Goal: Task Accomplishment & Management: Manage account settings

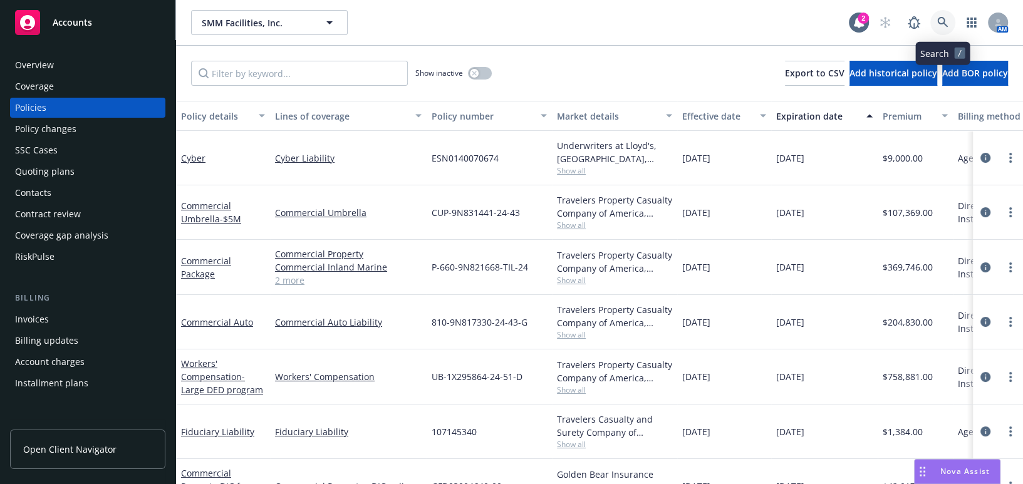
click at [947, 14] on link at bounding box center [942, 22] width 25 height 25
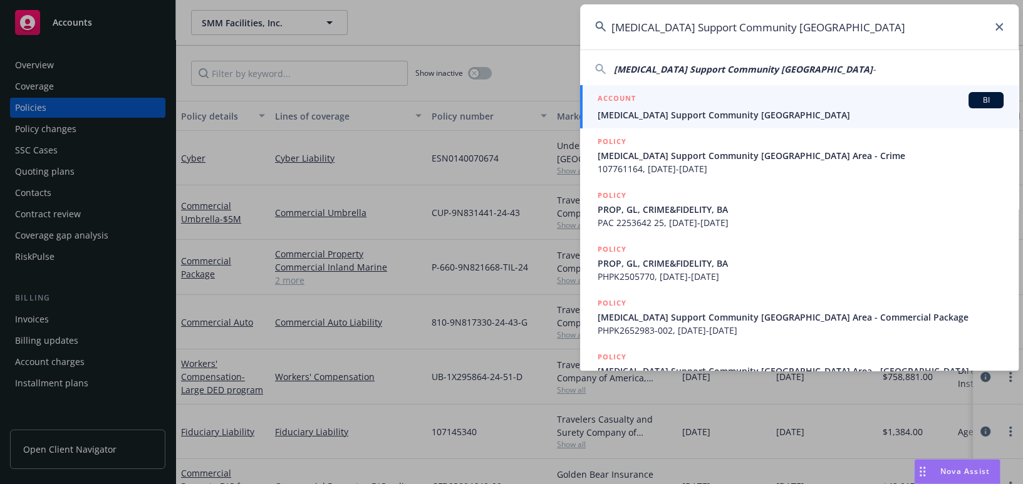
type input "Cancer Support Community San Francisco Bay Area"
click at [664, 110] on span "Cancer Support Community San Francisco Bay Area" at bounding box center [801, 114] width 406 height 13
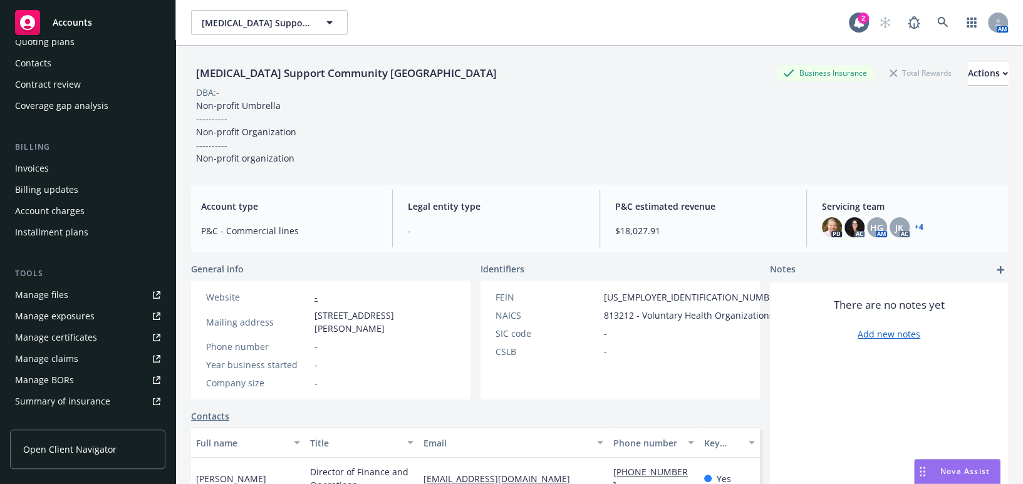
scroll to position [284, 0]
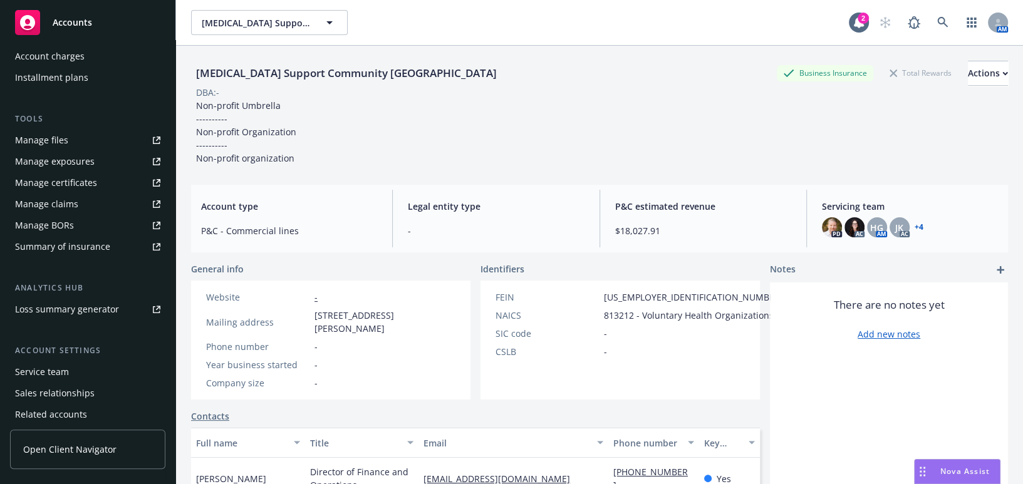
click at [66, 186] on div "Manage certificates" at bounding box center [56, 183] width 82 height 20
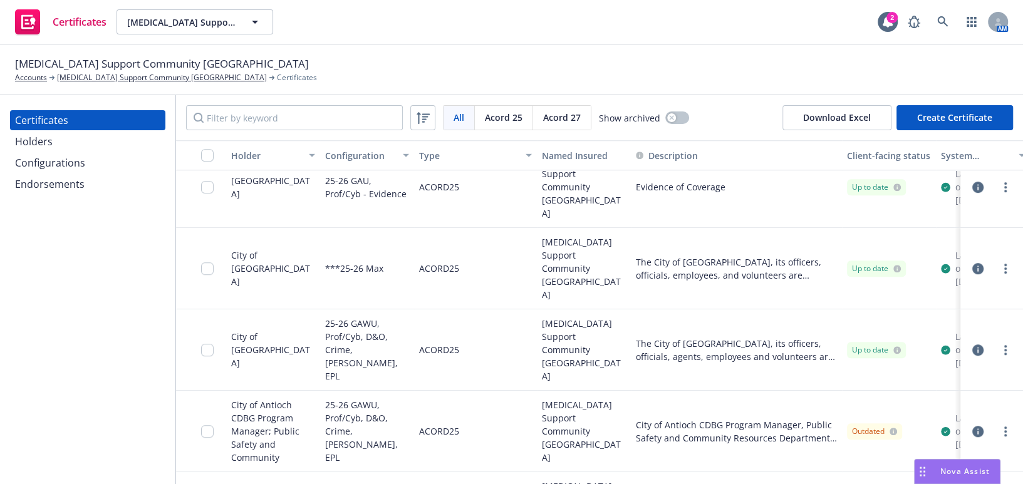
scroll to position [617, 0]
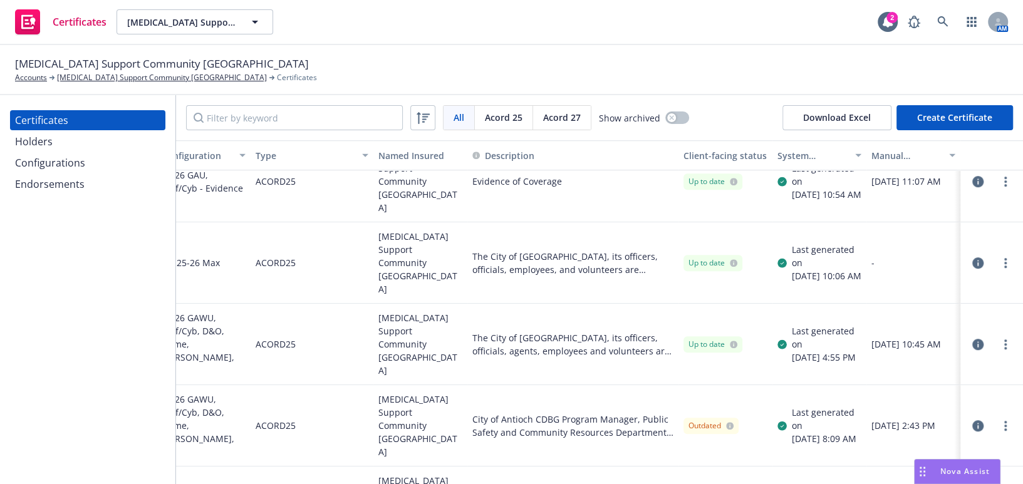
drag, startPoint x: 451, startPoint y: 324, endPoint x: 611, endPoint y: 306, distance: 160.7
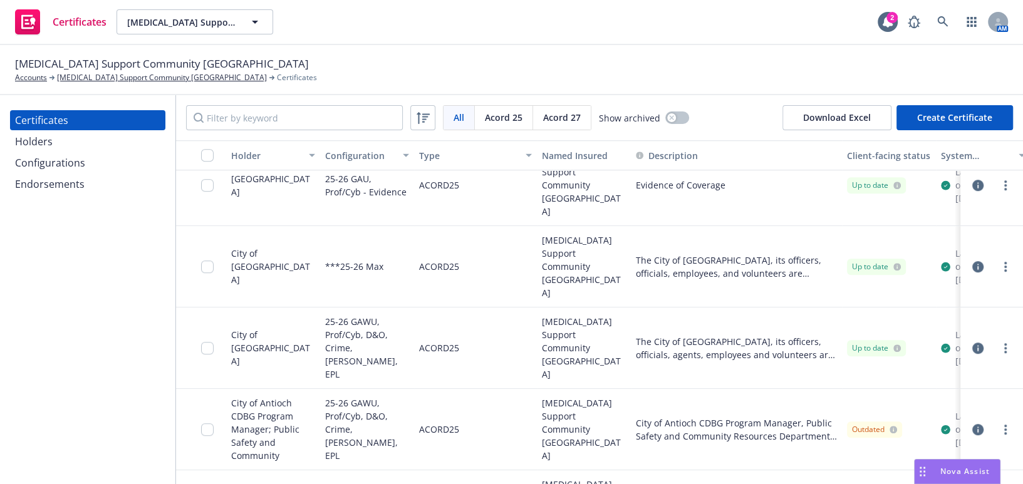
drag, startPoint x: 560, startPoint y: 287, endPoint x: 244, endPoint y: 331, distance: 318.7
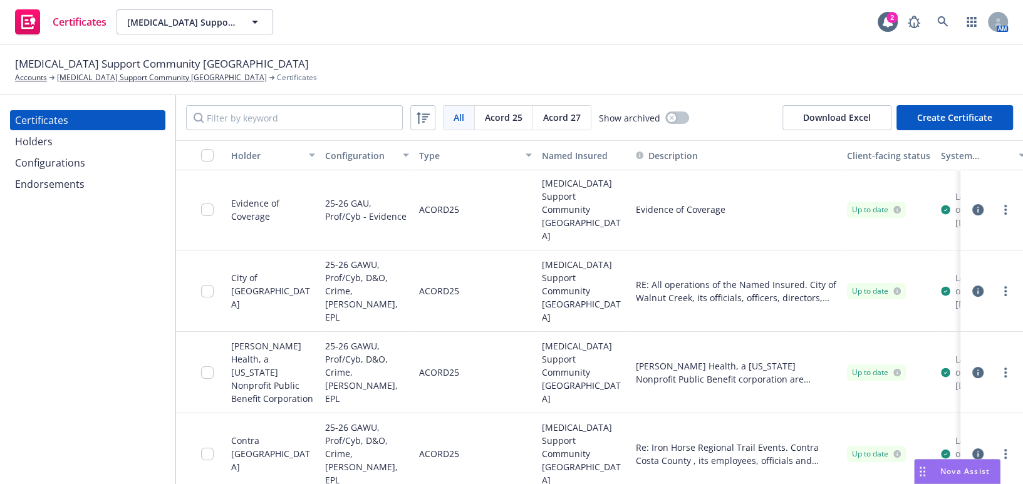
scroll to position [0, 0]
drag, startPoint x: 91, startPoint y: 351, endPoint x: 87, endPoint y: 328, distance: 23.6
click at [91, 346] on div "Certificates Holders Configurations Endorsements" at bounding box center [87, 289] width 175 height 389
click at [947, 21] on icon at bounding box center [942, 21] width 11 height 11
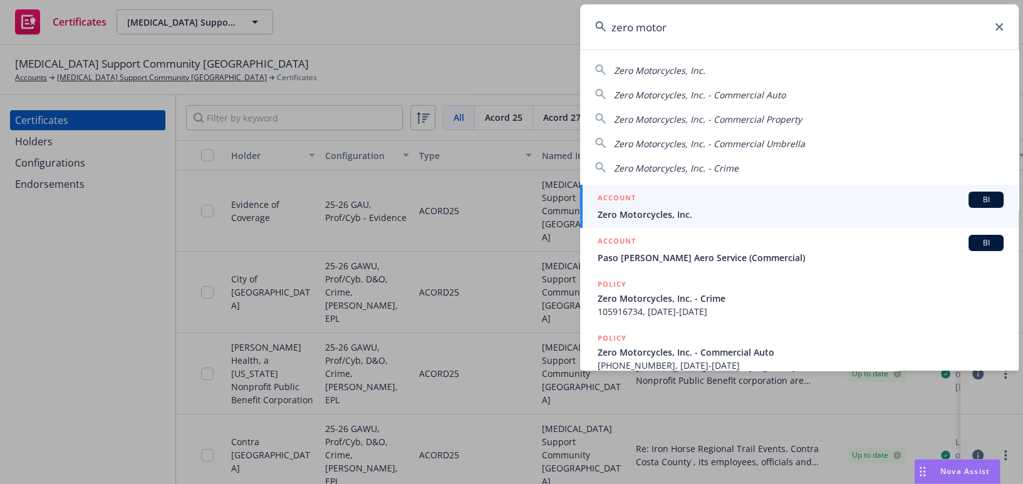
type input "zero motor"
click at [671, 225] on link "ACCOUNT BI Zero Motorcycles, Inc." at bounding box center [799, 206] width 438 height 43
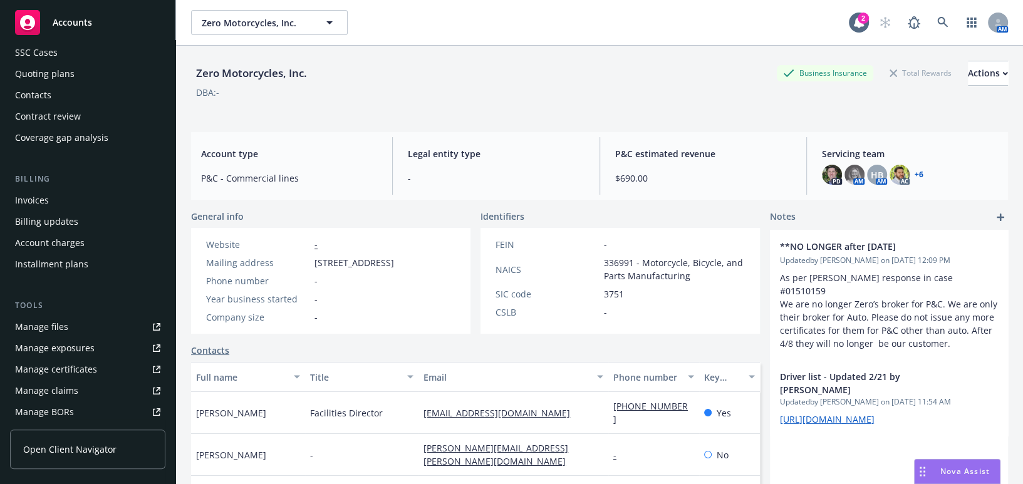
scroll to position [227, 0]
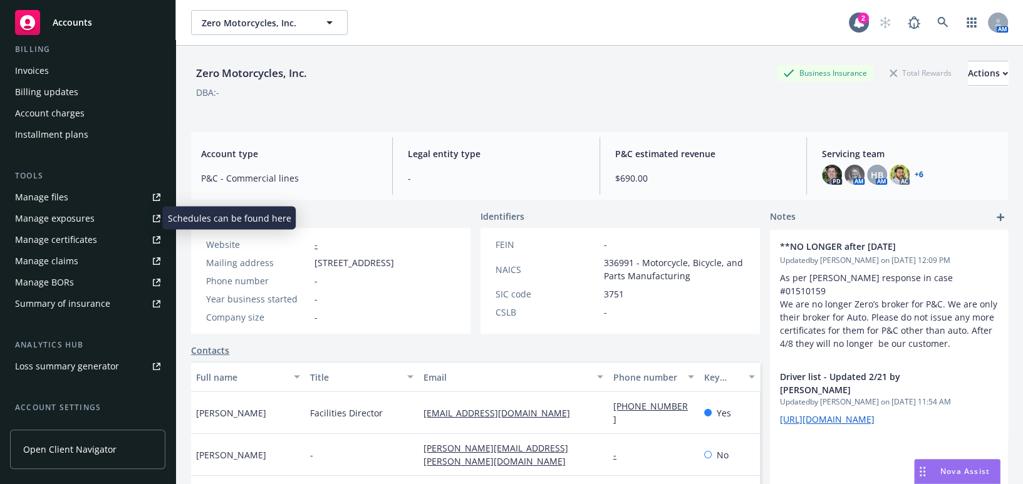
click at [96, 225] on link "Manage exposures" at bounding box center [87, 219] width 155 height 20
click at [78, 242] on div "Manage certificates" at bounding box center [56, 240] width 82 height 20
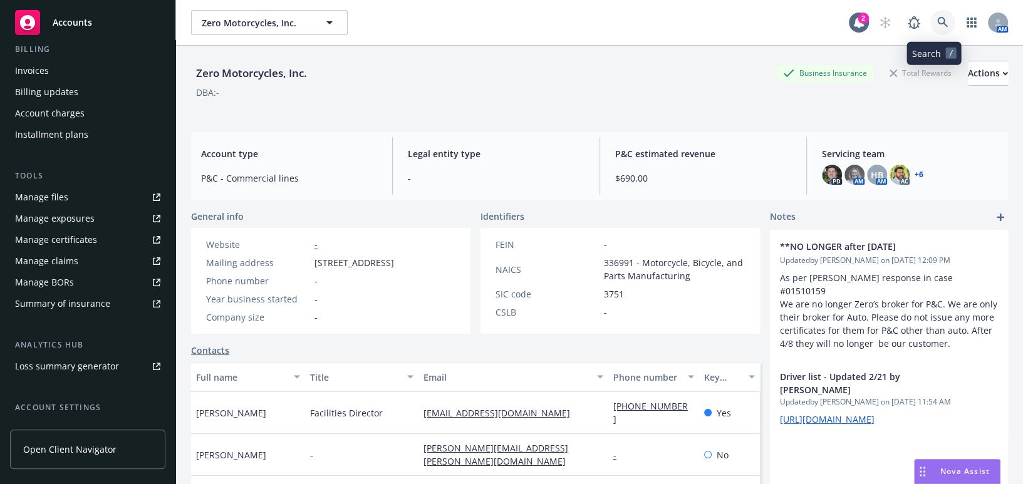
click at [937, 24] on icon at bounding box center [942, 22] width 11 height 11
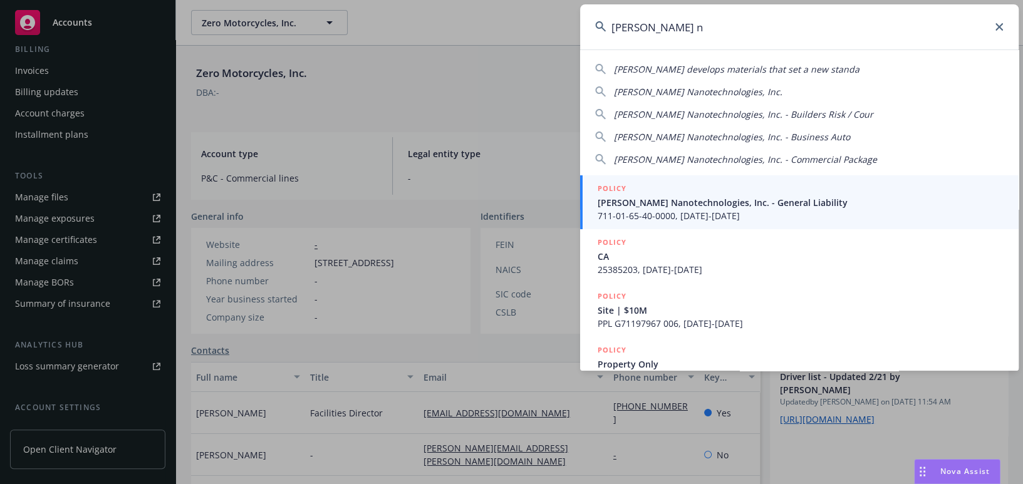
type input "sila n"
click at [718, 209] on span "711-01-65-40-0000, 01/01/2019-11/01/2019" at bounding box center [801, 215] width 406 height 13
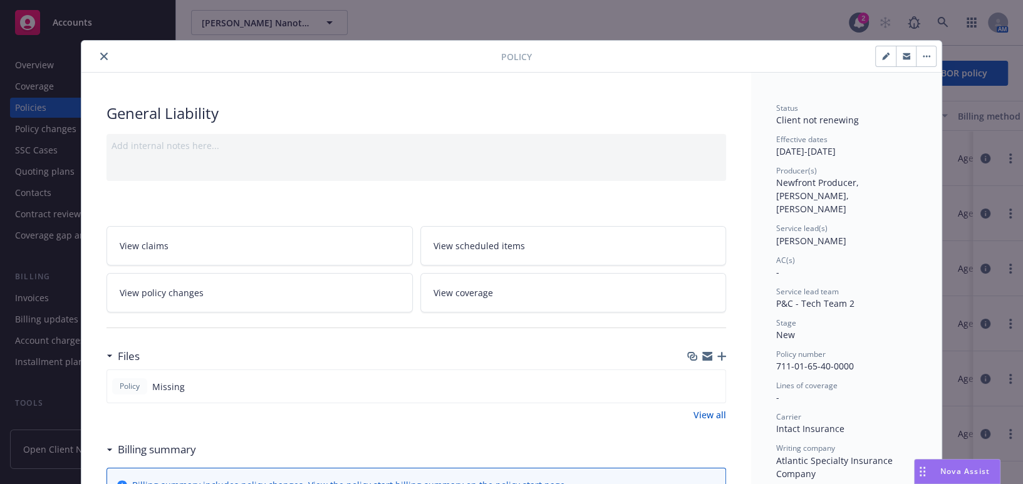
click at [101, 57] on icon "close" at bounding box center [104, 57] width 8 height 8
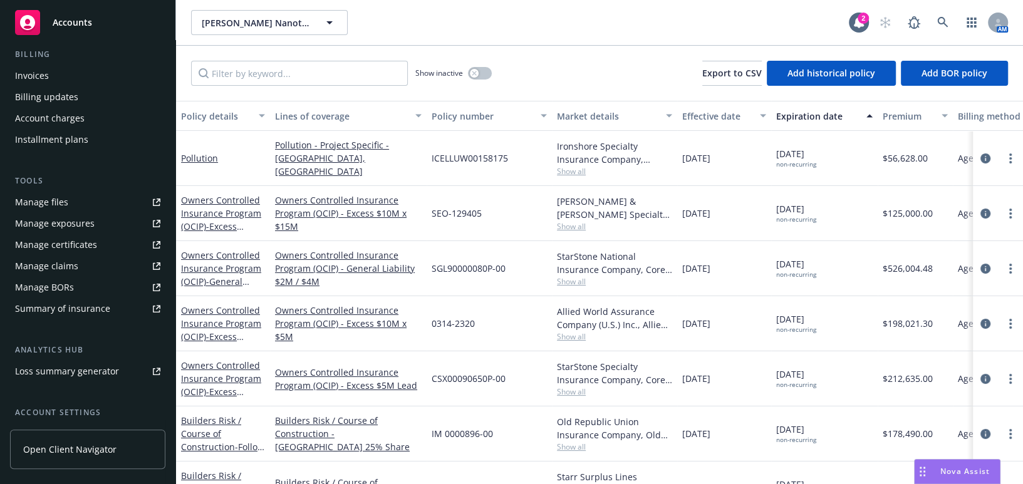
scroll to position [332, 0]
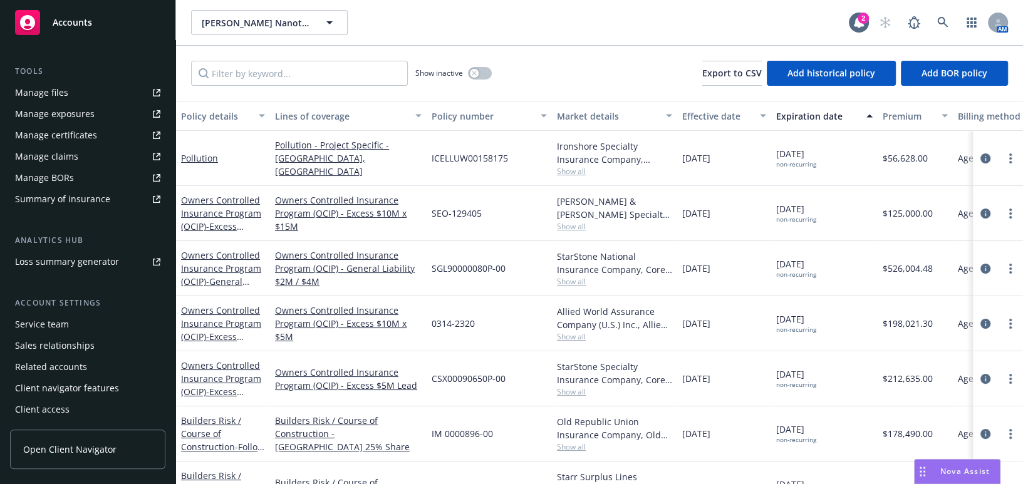
click at [104, 137] on link "Manage certificates" at bounding box center [87, 135] width 155 height 20
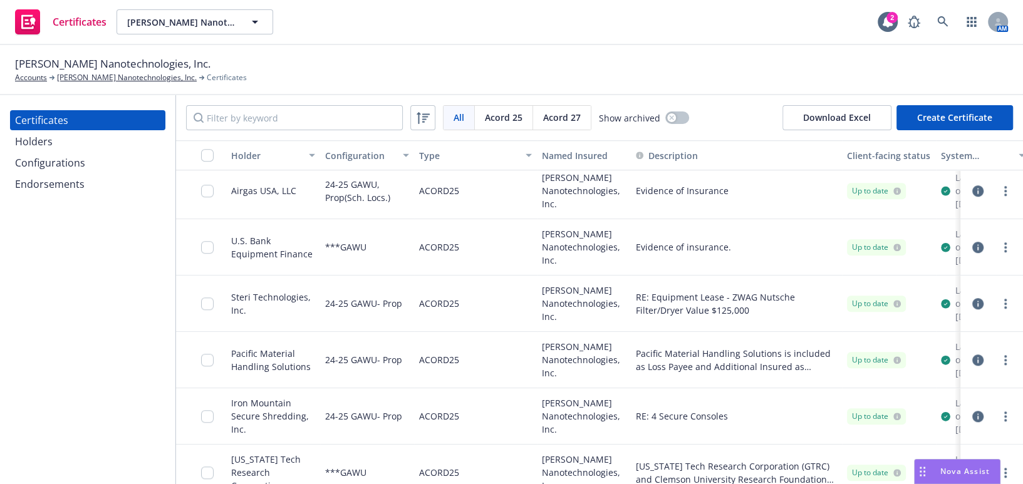
scroll to position [911, 0]
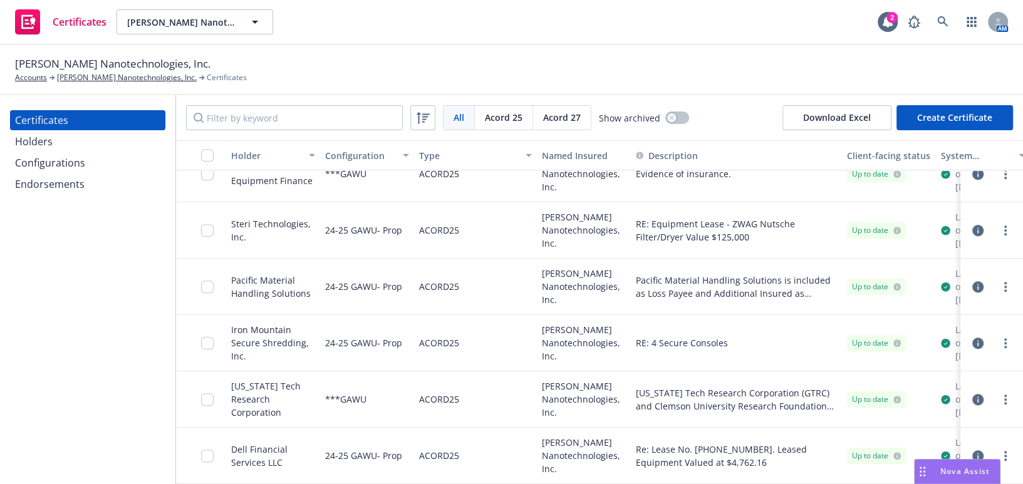
click at [31, 155] on div "Configurations" at bounding box center [50, 163] width 70 height 20
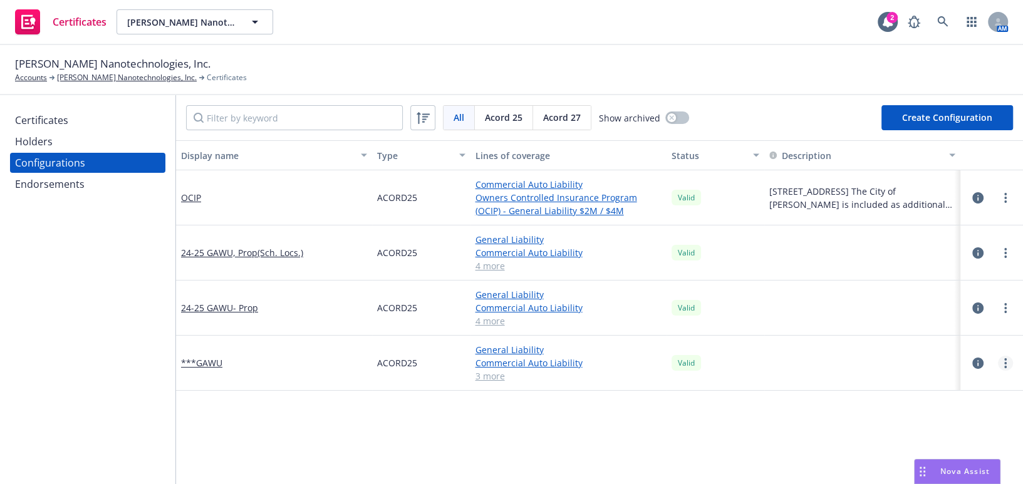
click at [1001, 365] on link "more" at bounding box center [1005, 363] width 15 height 15
click at [912, 219] on link "Edit" at bounding box center [944, 220] width 138 height 25
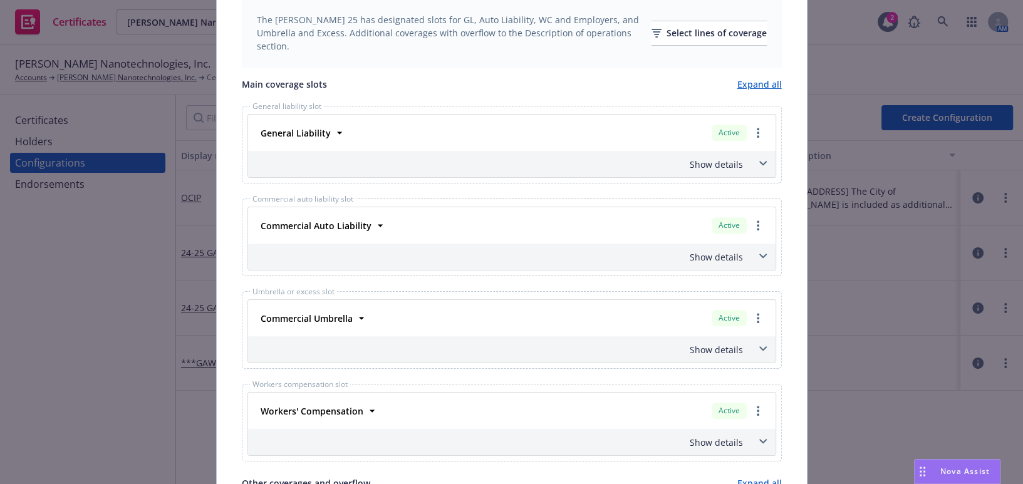
scroll to position [569, 0]
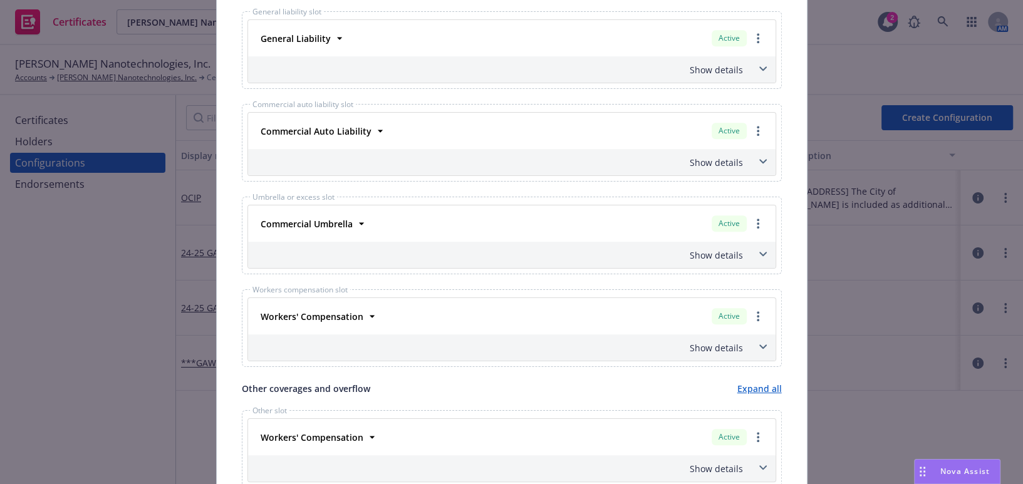
drag, startPoint x: 321, startPoint y: 17, endPoint x: 313, endPoint y: 24, distance: 11.1
click at [321, 18] on div "General liability slot General Liability Active Policy number PL F258335 Premiu…" at bounding box center [512, 50] width 540 height 78
click at [294, 29] on div "General Liability" at bounding box center [295, 38] width 78 height 18
click at [300, 35] on strong "General Liability" at bounding box center [296, 39] width 70 height 12
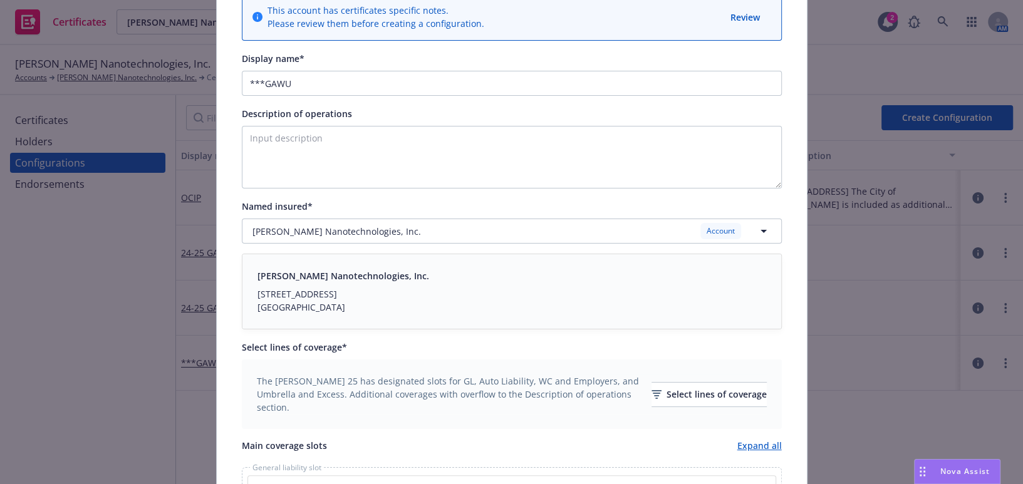
scroll to position [0, 0]
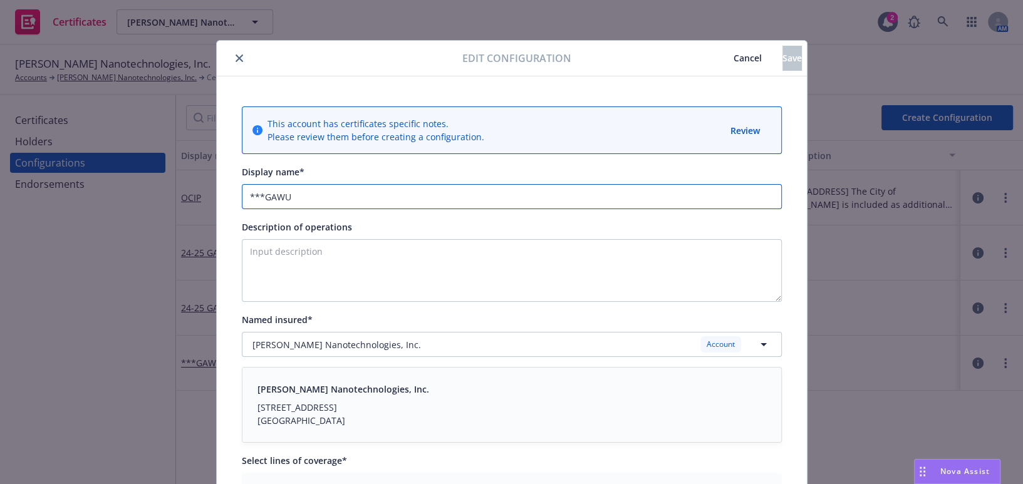
drag, startPoint x: 262, startPoint y: 193, endPoint x: 160, endPoint y: 193, distance: 101.5
click at [160, 193] on div "Edit configuration Cancel Save This account has certificates specific notes. Pl…" at bounding box center [511, 242] width 1023 height 484
type input "24-25 GAWU"
click at [268, 251] on textarea "Description of operations" at bounding box center [512, 270] width 540 height 63
paste textarea "Evidence of Coverage"
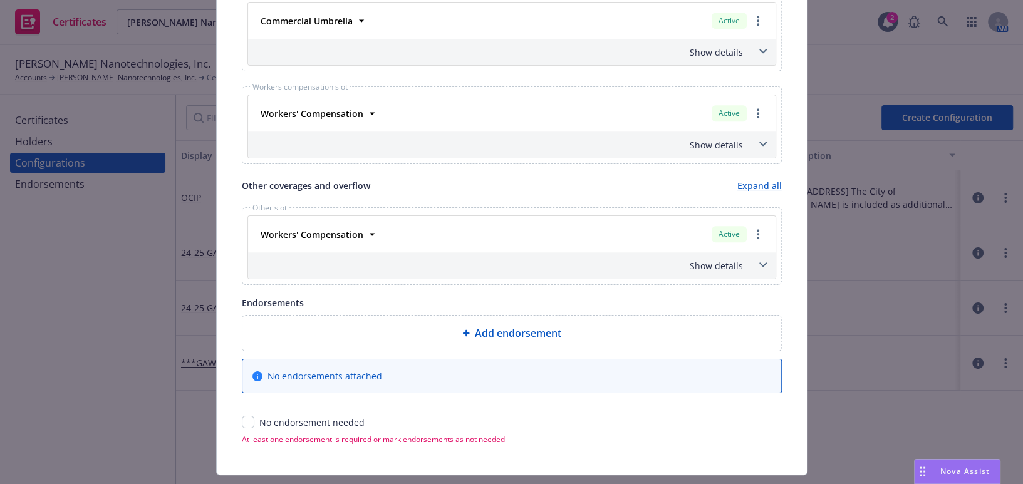
scroll to position [881, 0]
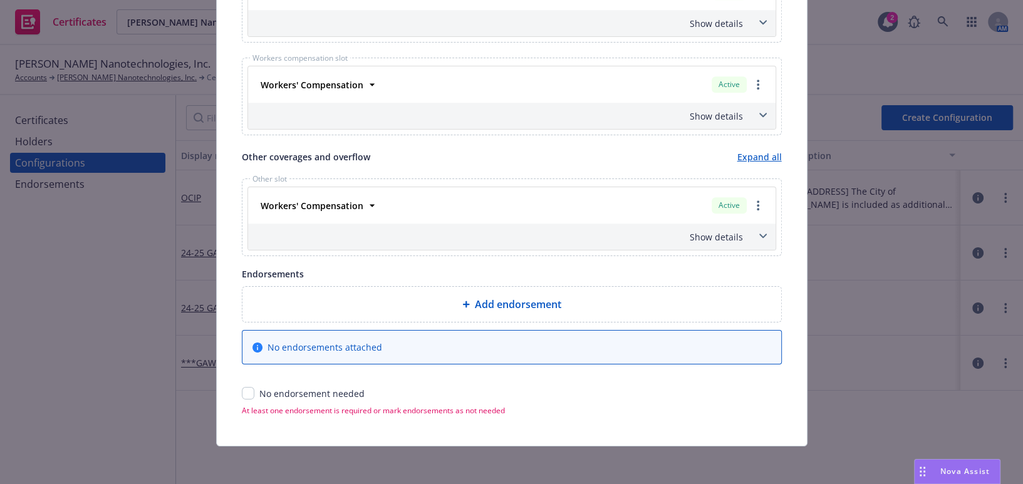
type textarea "Evidence of Coverage"
click at [245, 390] on input "checkbox" at bounding box center [248, 393] width 13 height 13
checkbox input "true"
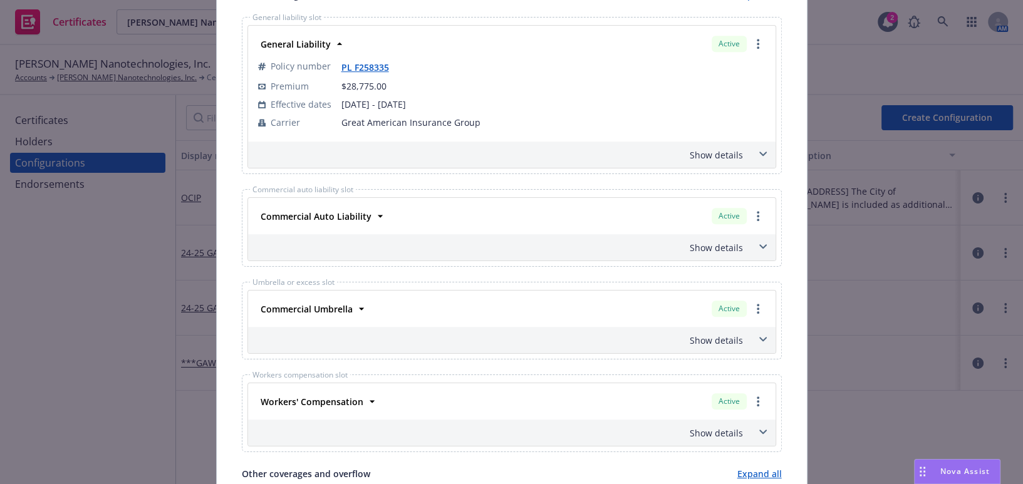
scroll to position [0, 0]
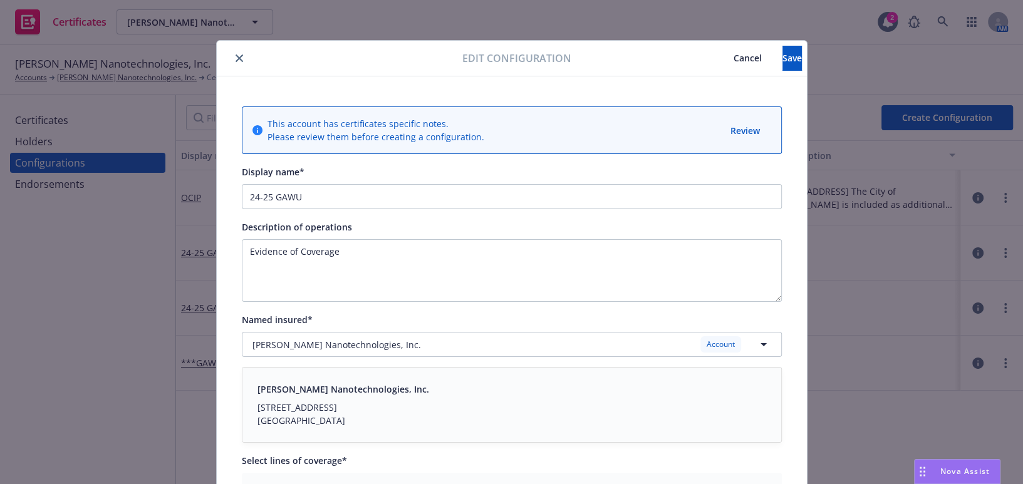
drag, startPoint x: 571, startPoint y: 257, endPoint x: 685, endPoint y: 86, distance: 205.0
click at [766, 71] on div "Edit configuration Cancel Save" at bounding box center [512, 59] width 590 height 36
click at [782, 65] on button "Save" at bounding box center [791, 58] width 19 height 25
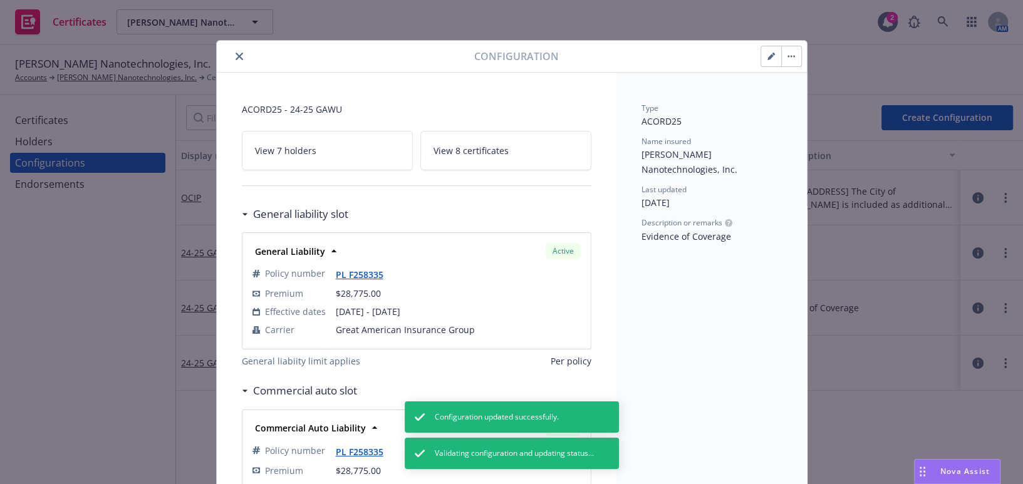
click at [238, 61] on button "close" at bounding box center [239, 56] width 15 height 15
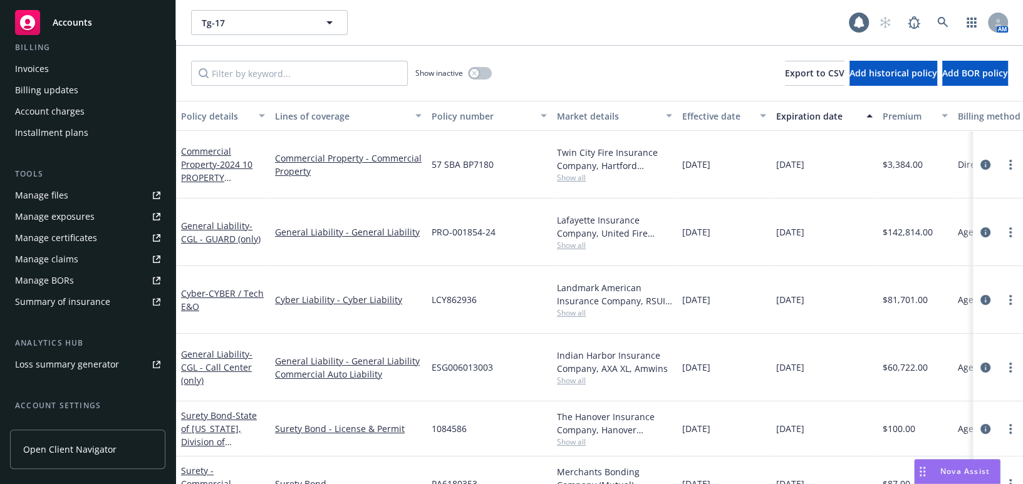
scroll to position [284, 0]
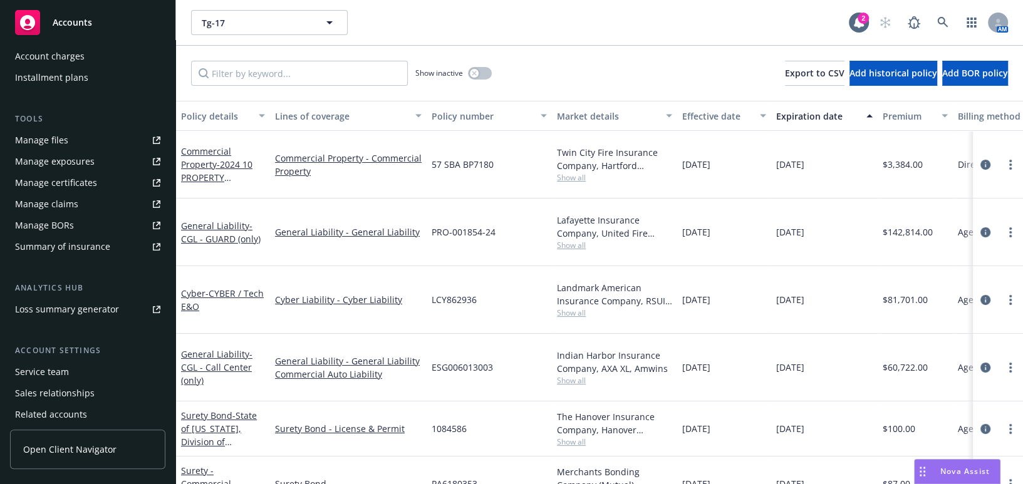
click at [58, 185] on div "Manage certificates" at bounding box center [56, 183] width 82 height 20
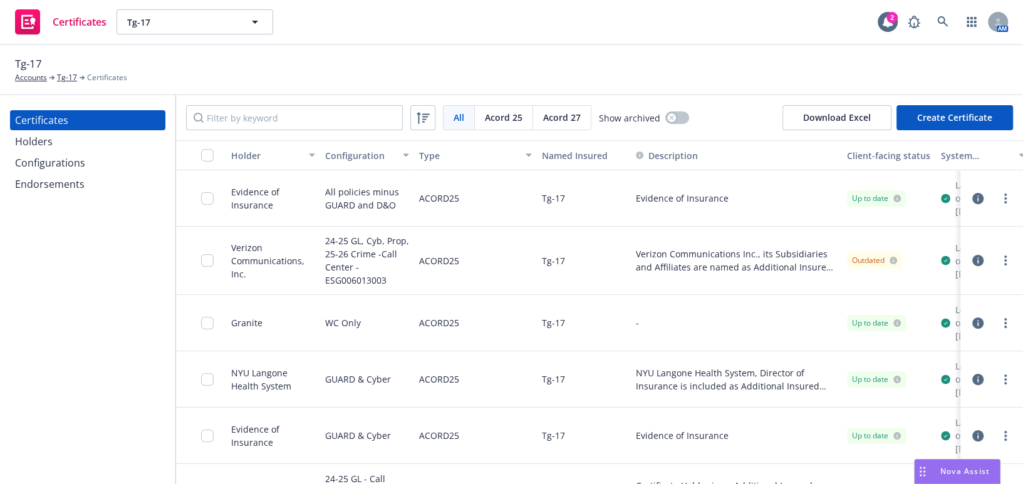
scroll to position [0, 172]
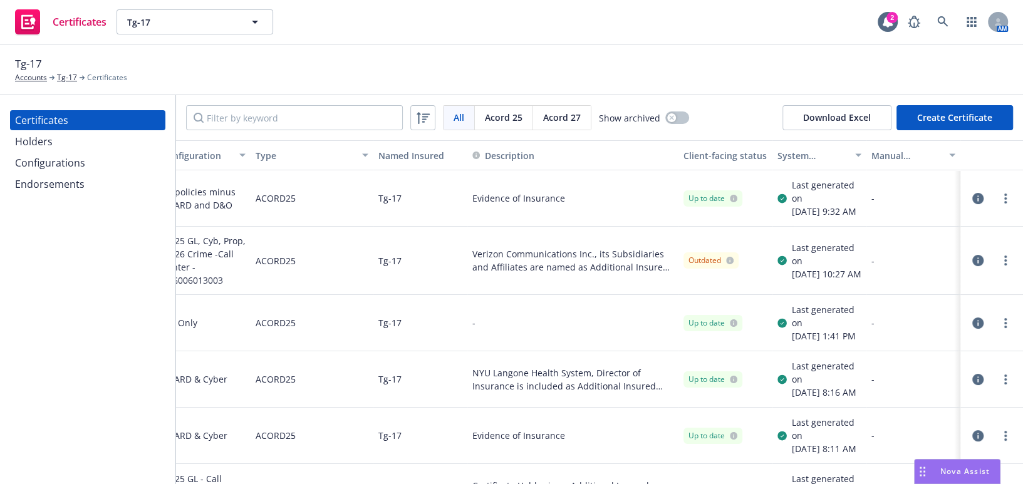
drag, startPoint x: 547, startPoint y: 275, endPoint x: 581, endPoint y: 279, distance: 34.0
click at [979, 200] on div at bounding box center [991, 198] width 43 height 15
click at [973, 202] on icon "button" at bounding box center [977, 198] width 11 height 11
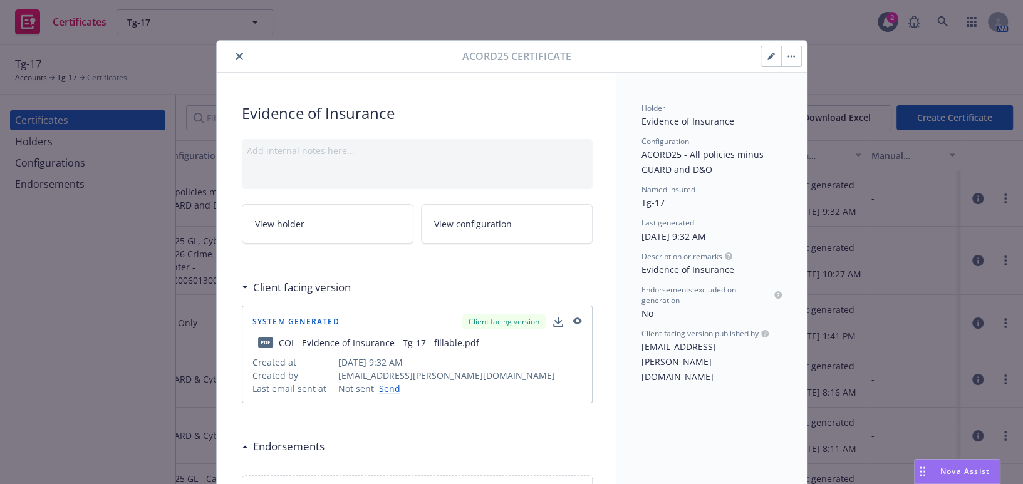
click at [236, 53] on icon "close" at bounding box center [240, 57] width 8 height 8
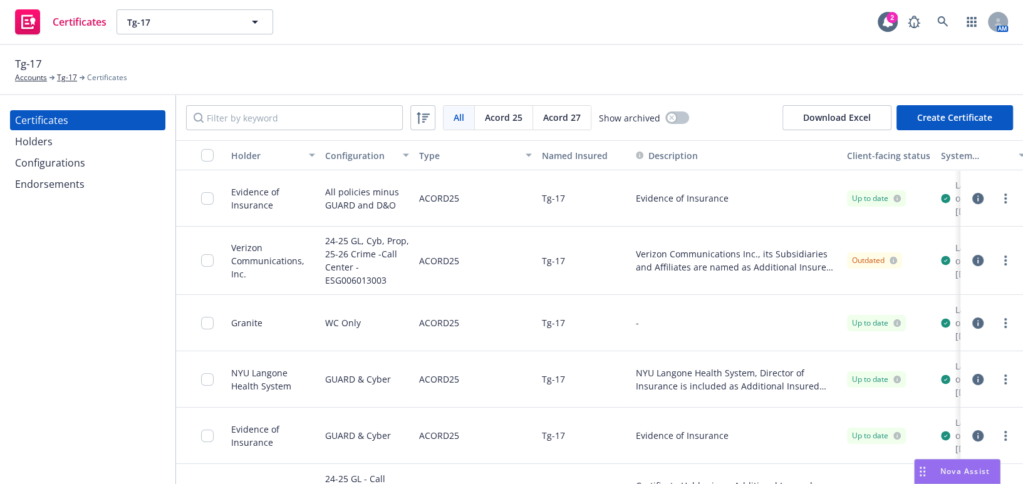
drag, startPoint x: 463, startPoint y: 273, endPoint x: 315, endPoint y: 261, distance: 148.9
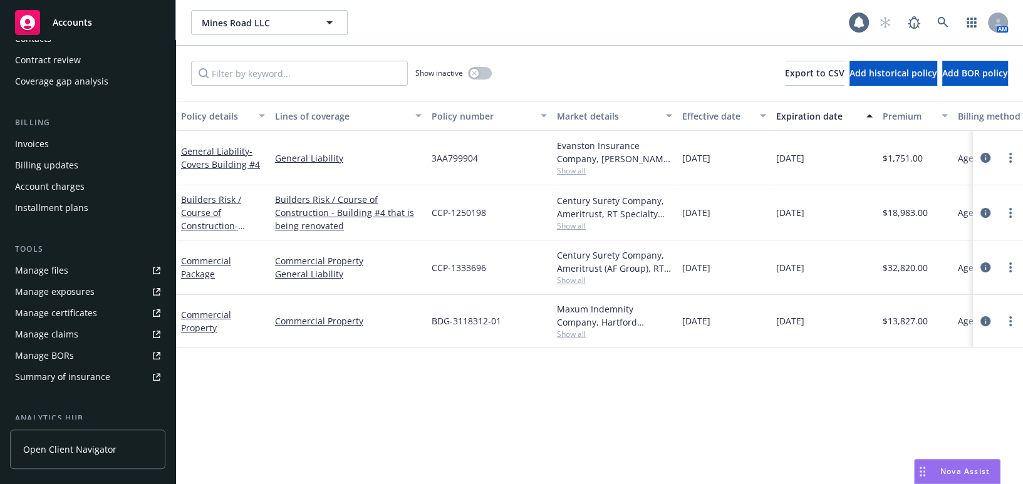
scroll to position [170, 0]
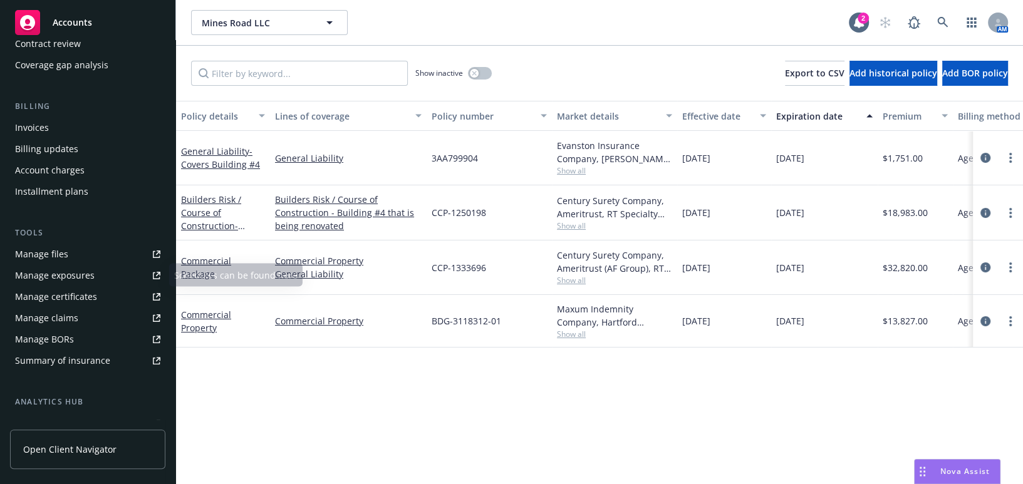
click at [76, 287] on div "Manage certificates" at bounding box center [56, 297] width 82 height 20
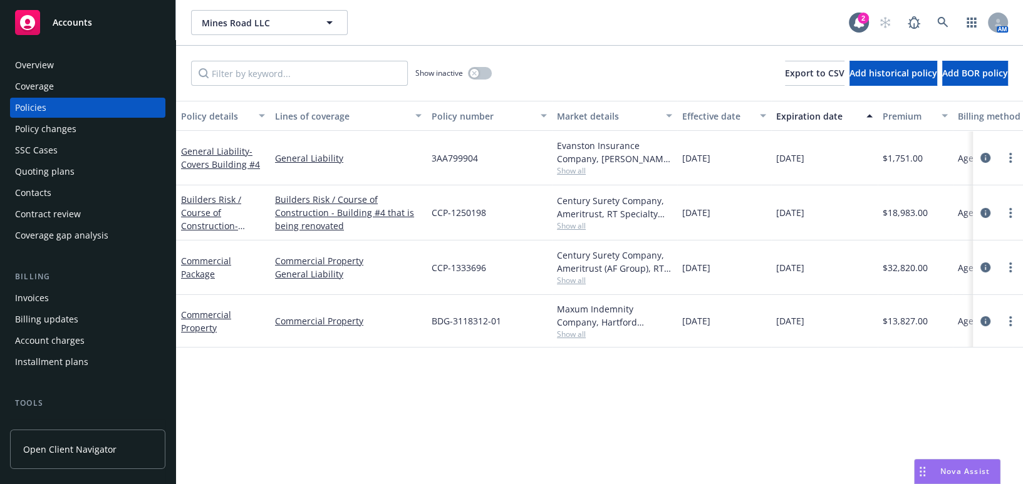
click at [71, 140] on div "SSC Cases" at bounding box center [87, 150] width 145 height 20
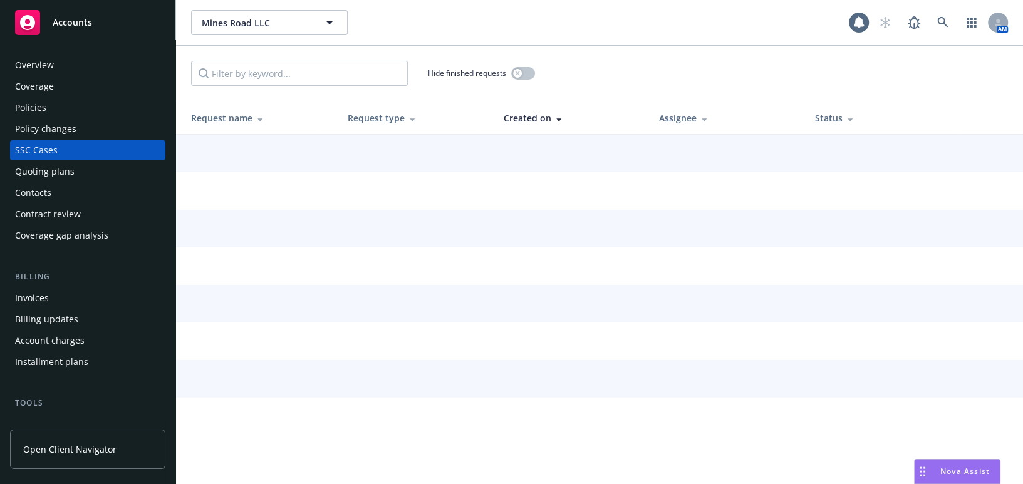
click at [97, 110] on div "Policies" at bounding box center [87, 108] width 145 height 20
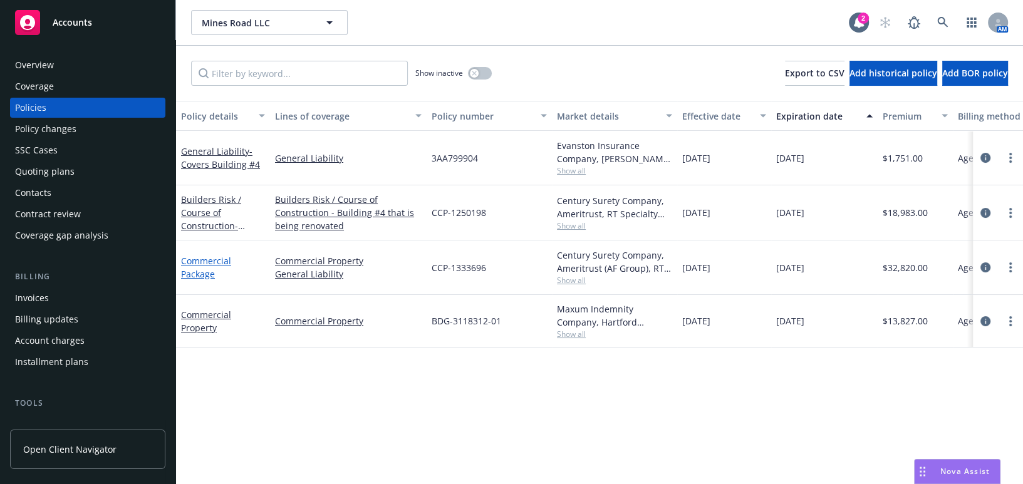
click at [198, 267] on link "Commercial Package" at bounding box center [206, 267] width 50 height 25
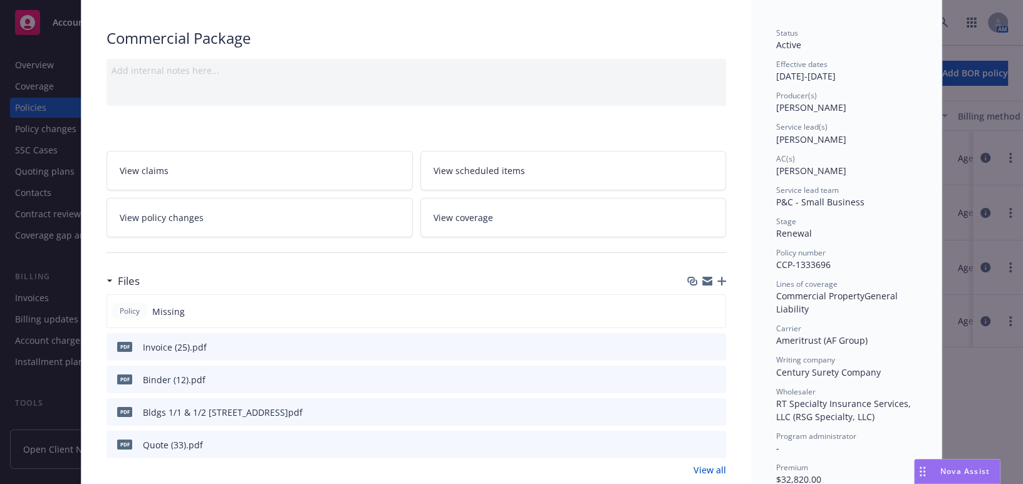
scroll to position [113, 0]
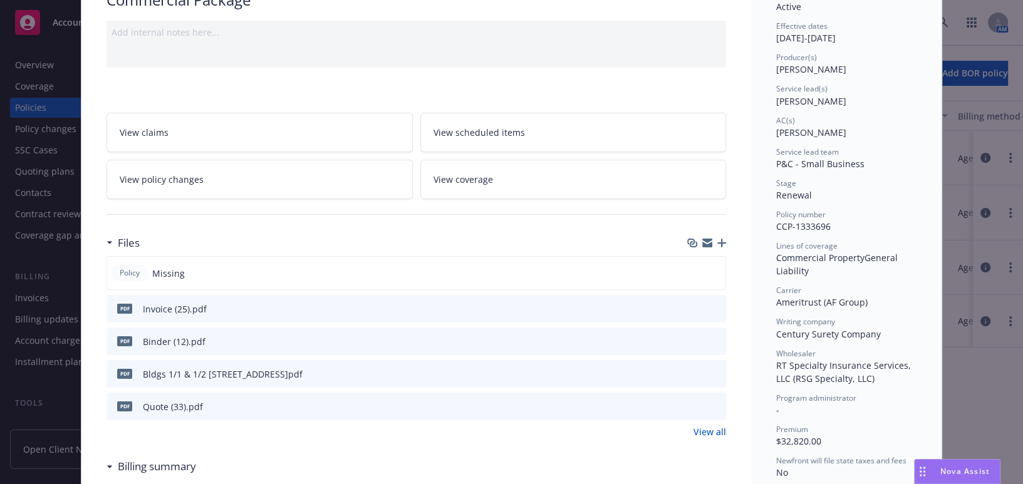
click at [709, 337] on icon "preview file" at bounding box center [713, 340] width 11 height 9
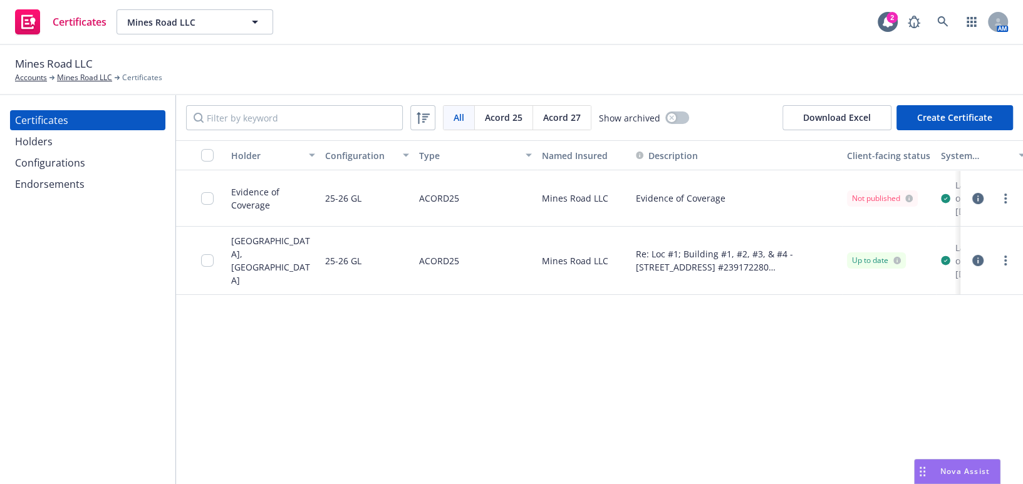
click at [89, 155] on div "Configurations" at bounding box center [87, 163] width 145 height 20
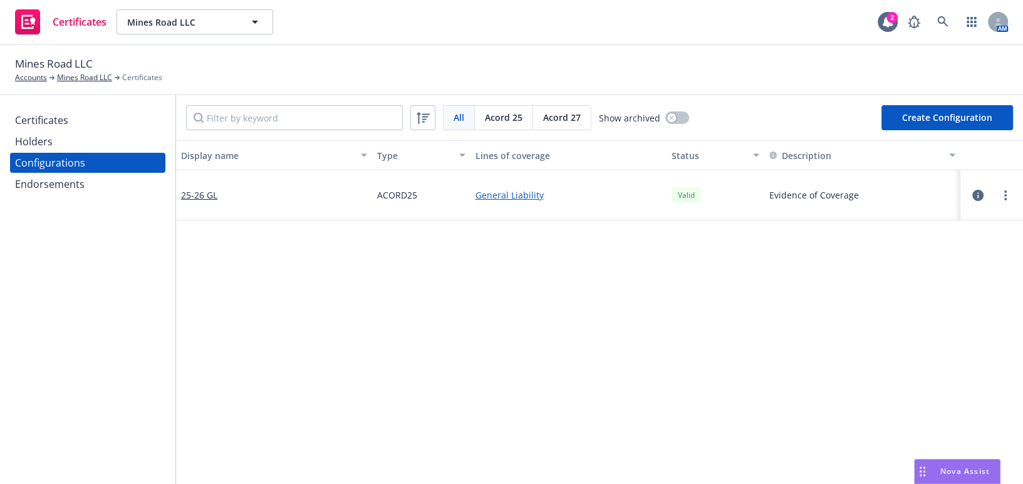
click at [942, 119] on button "Create Configuration" at bounding box center [947, 117] width 132 height 25
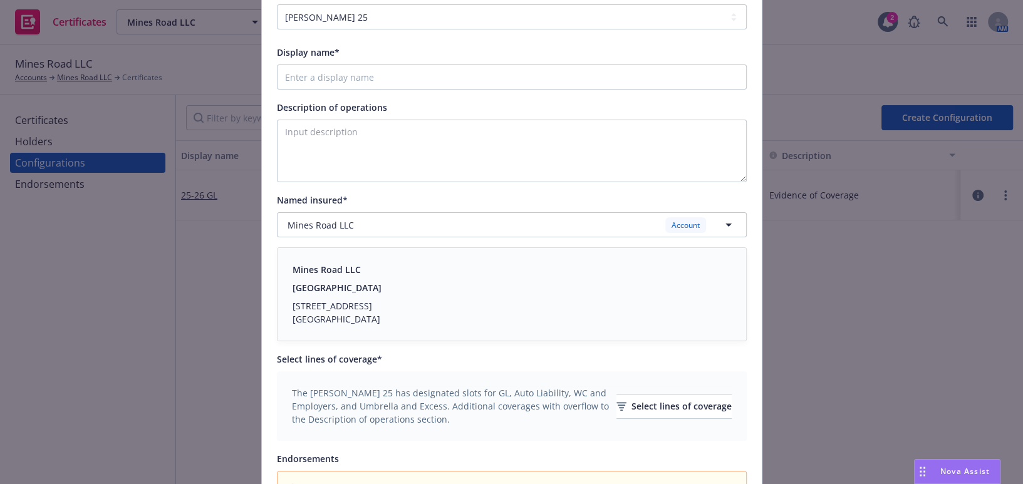
scroll to position [56, 0]
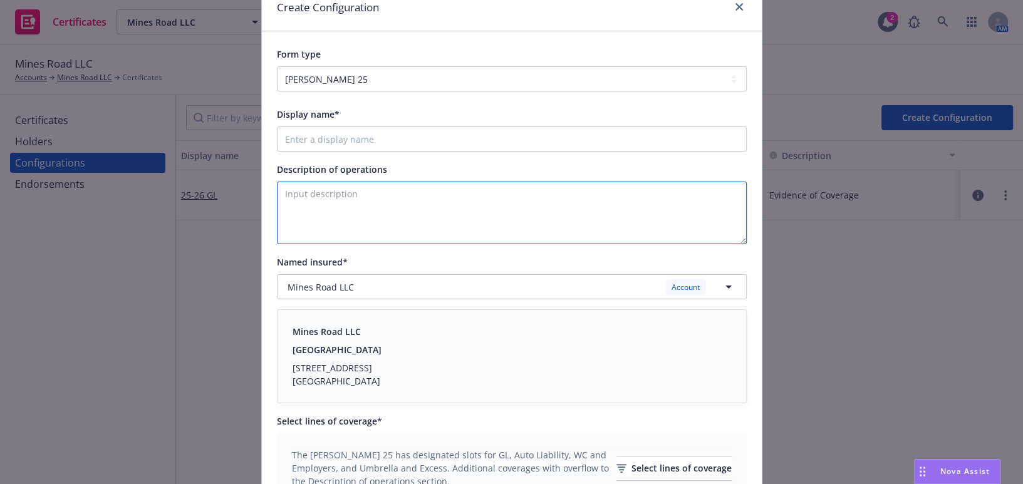
click at [377, 194] on textarea "Description of operations" at bounding box center [512, 213] width 470 height 63
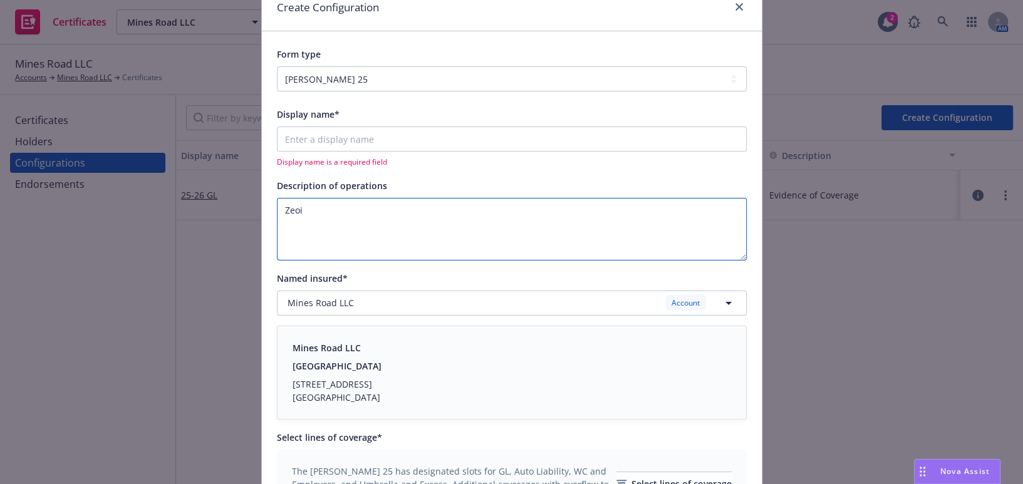
paste textarea "Evidence of Coverage"
type textarea "Evidence of Coverage"
drag, startPoint x: 345, startPoint y: 126, endPoint x: 350, endPoint y: 131, distance: 7.1
click at [346, 131] on div "Display name* Display name is a required field" at bounding box center [512, 136] width 470 height 61
click at [394, 146] on input "Display name*" at bounding box center [512, 139] width 470 height 25
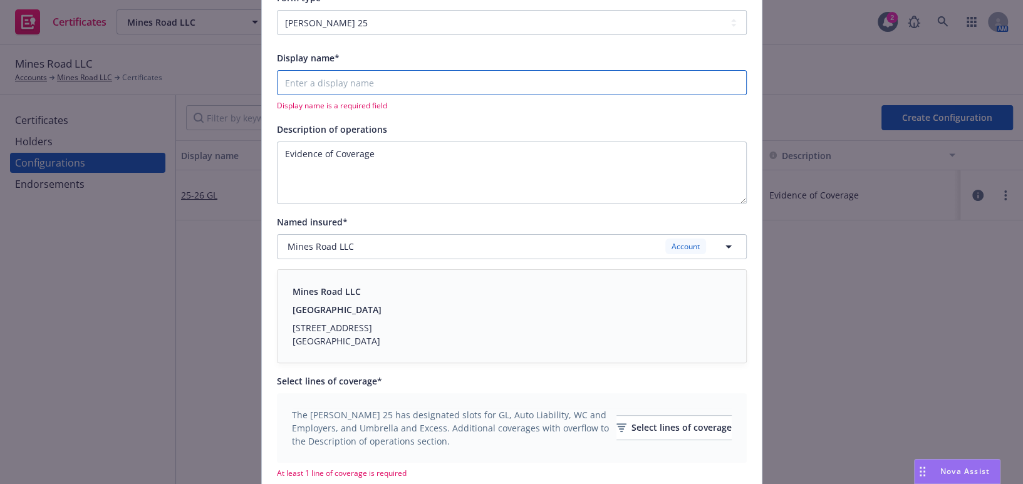
scroll to position [282, 0]
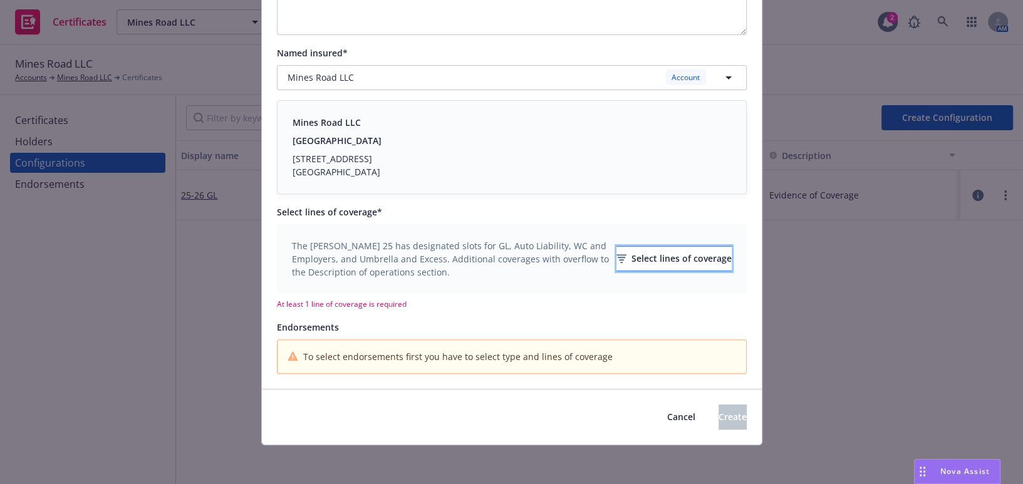
click at [616, 257] on div "Select lines of coverage" at bounding box center [673, 259] width 115 height 24
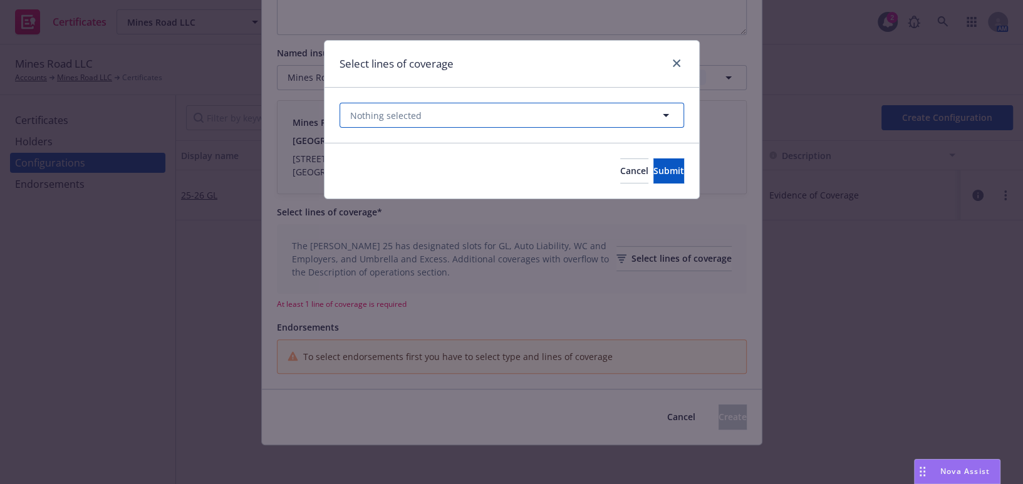
click at [408, 115] on span "Nothing selected" at bounding box center [385, 115] width 71 height 13
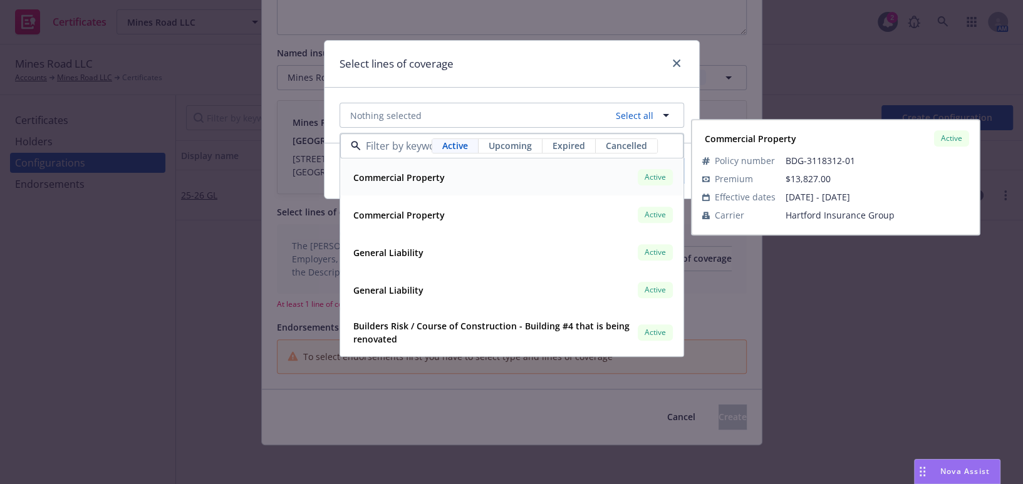
click at [570, 148] on span "Expired" at bounding box center [568, 146] width 33 height 13
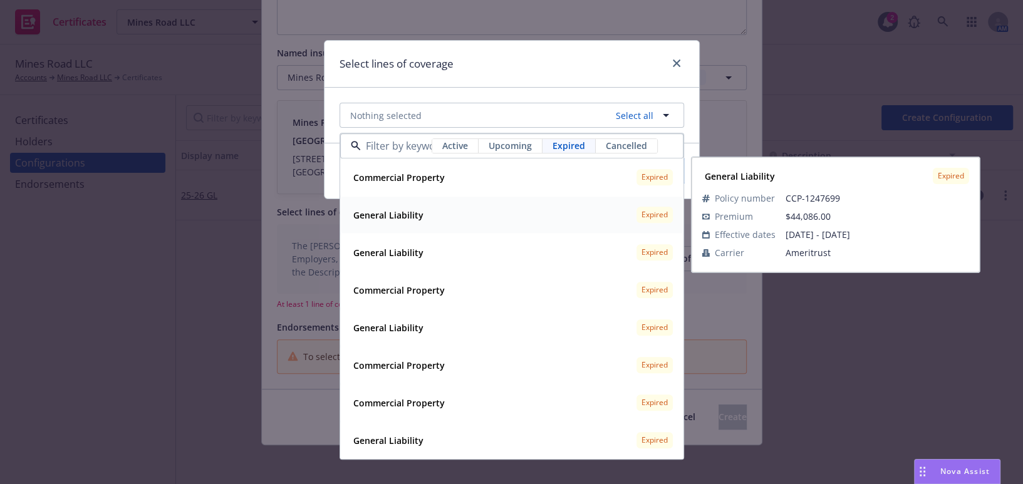
drag, startPoint x: 416, startPoint y: 213, endPoint x: 410, endPoint y: 194, distance: 19.6
click at [413, 207] on div "General Liability" at bounding box center [387, 215] width 78 height 18
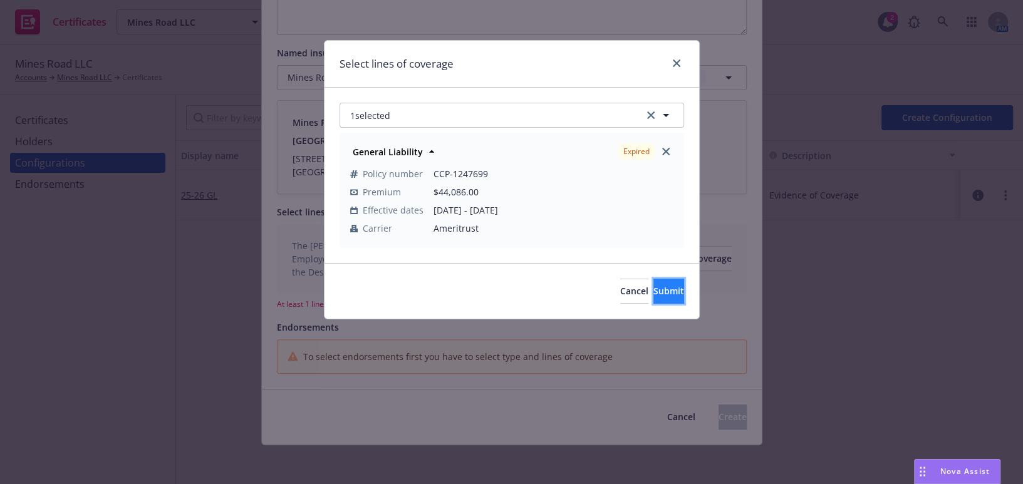
click at [653, 289] on span "Submit" at bounding box center [668, 291] width 31 height 12
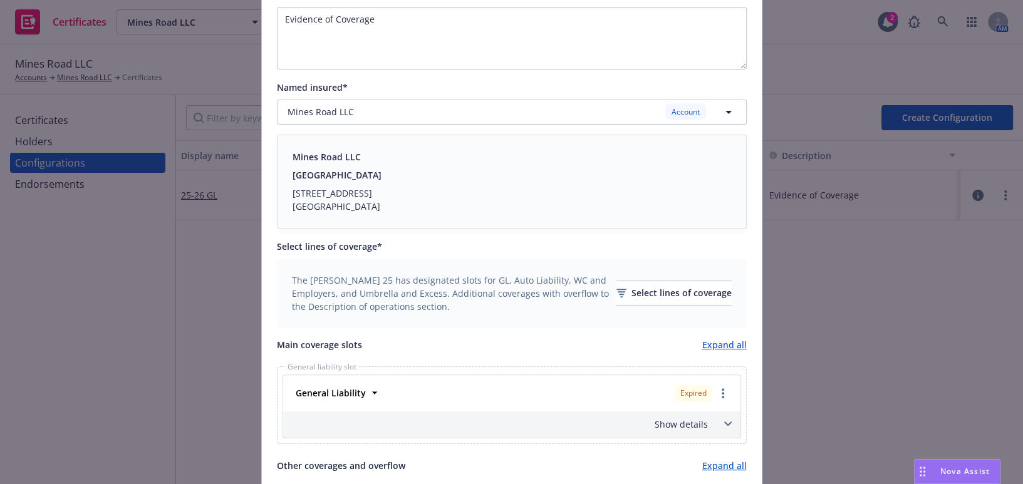
scroll to position [111, 0]
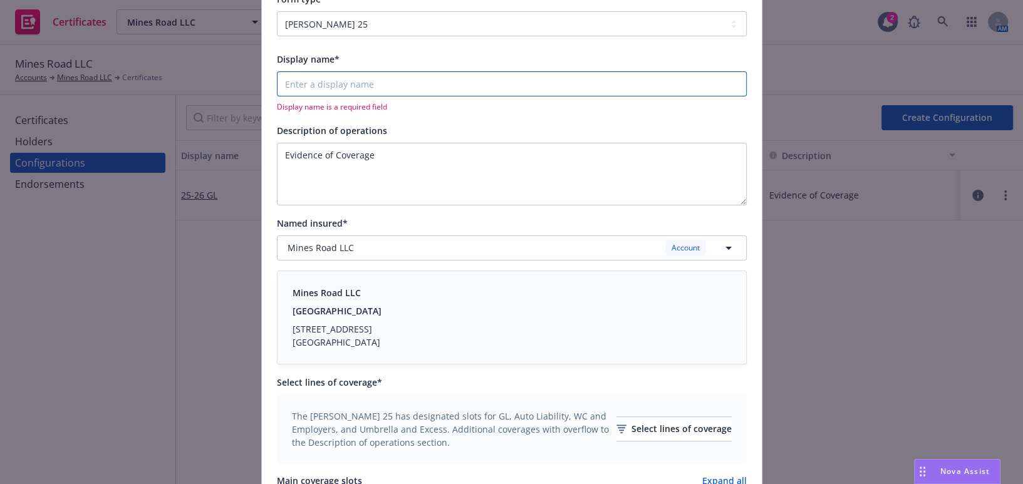
click at [324, 88] on input "Display name*" at bounding box center [512, 83] width 470 height 25
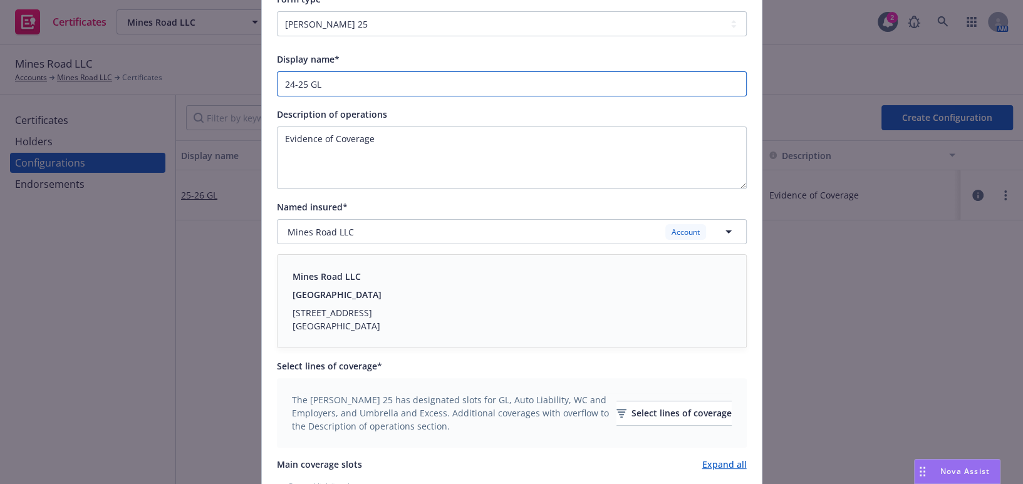
scroll to position [489, 0]
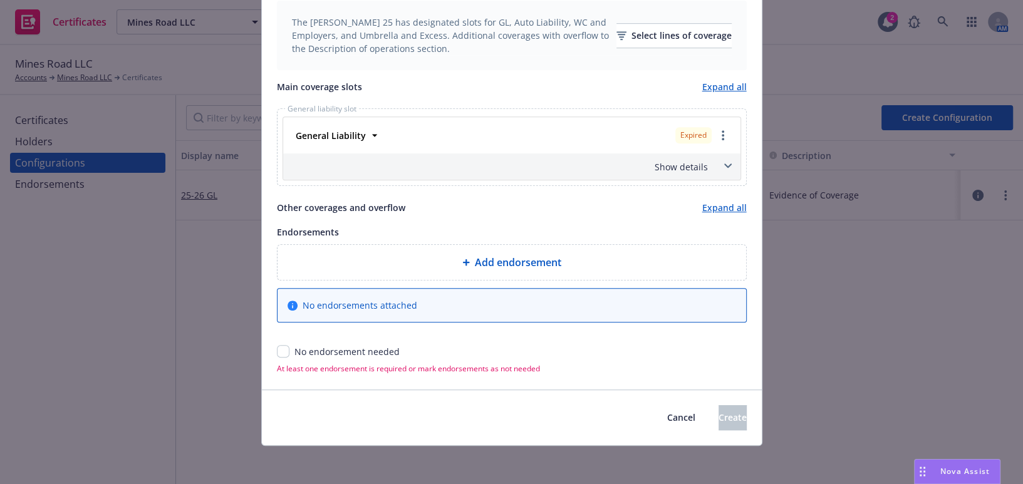
type input "24-25 GL"
drag, startPoint x: 278, startPoint y: 352, endPoint x: 286, endPoint y: 353, distance: 8.2
click at [279, 354] on input "checkbox" at bounding box center [283, 351] width 13 height 13
checkbox input "true"
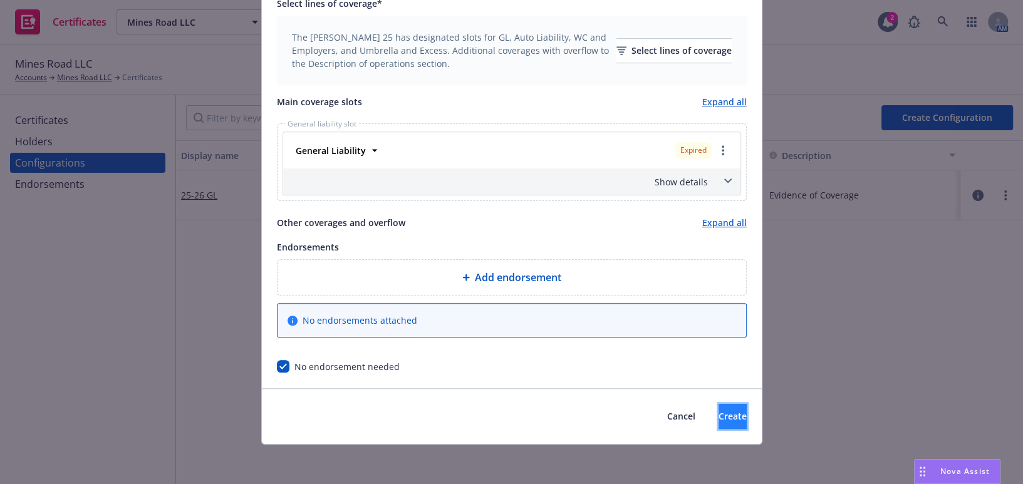
click at [718, 420] on span "Create" at bounding box center [732, 416] width 28 height 12
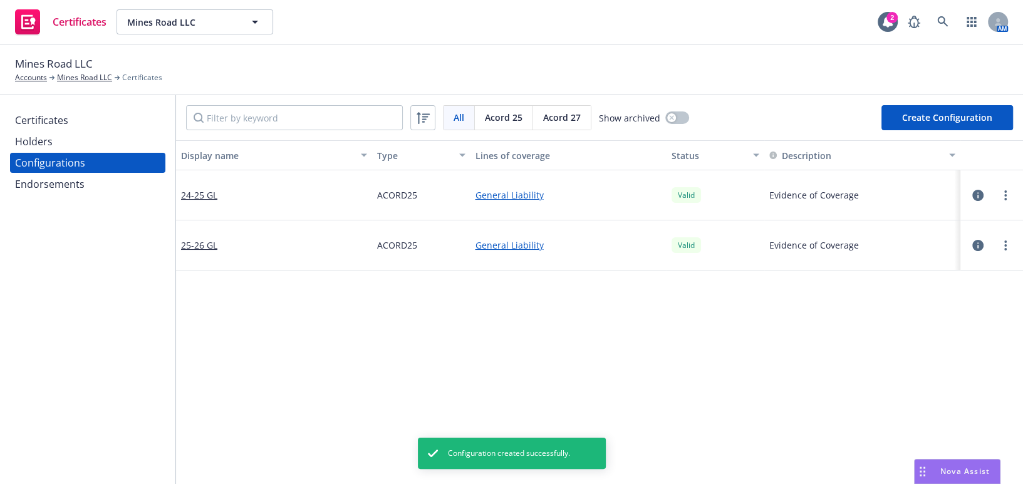
click at [49, 125] on div "Certificates" at bounding box center [41, 120] width 53 height 20
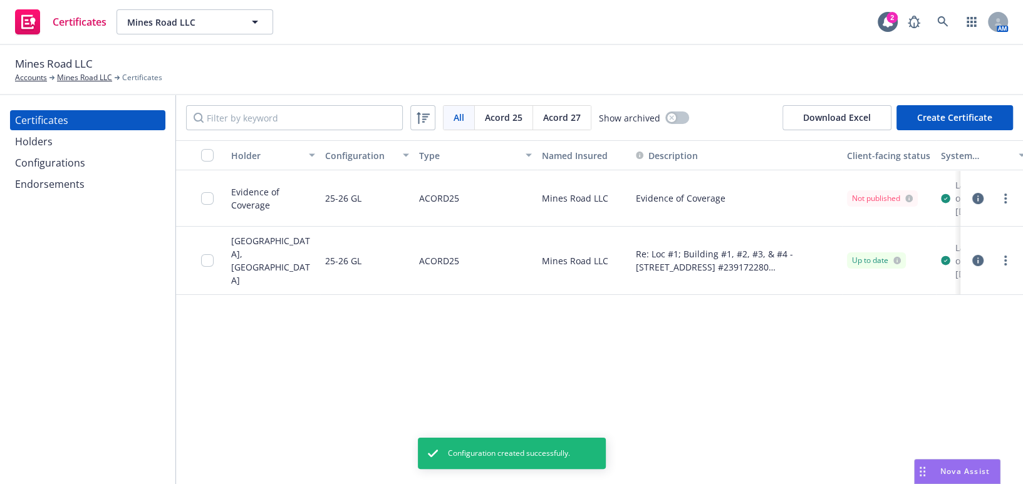
click at [938, 114] on button "Create Certificate" at bounding box center [954, 117] width 116 height 25
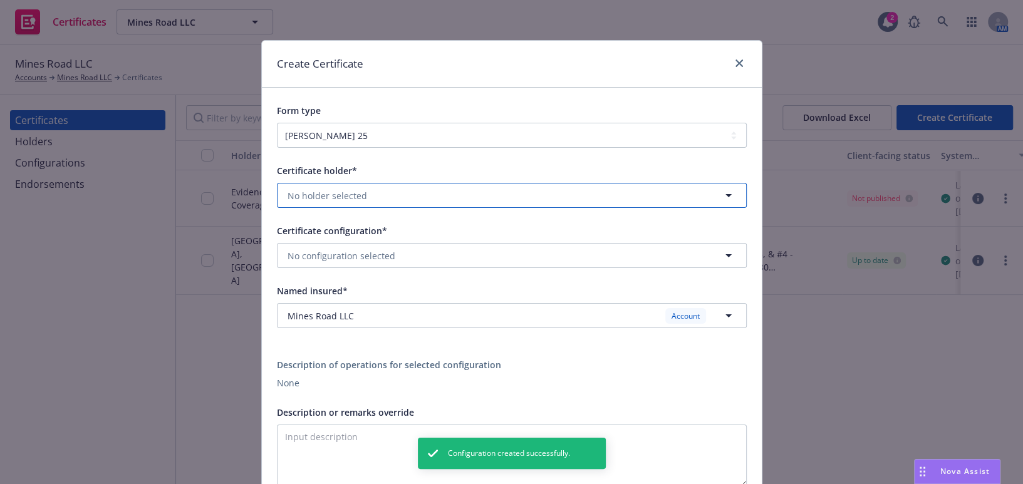
click at [344, 193] on span "No holder selected" at bounding box center [327, 195] width 80 height 13
type input "ev"
drag, startPoint x: 351, startPoint y: 233, endPoint x: 357, endPoint y: 252, distance: 19.8
click at [351, 232] on strong "Evidence of Coverage" at bounding box center [336, 231] width 91 height 12
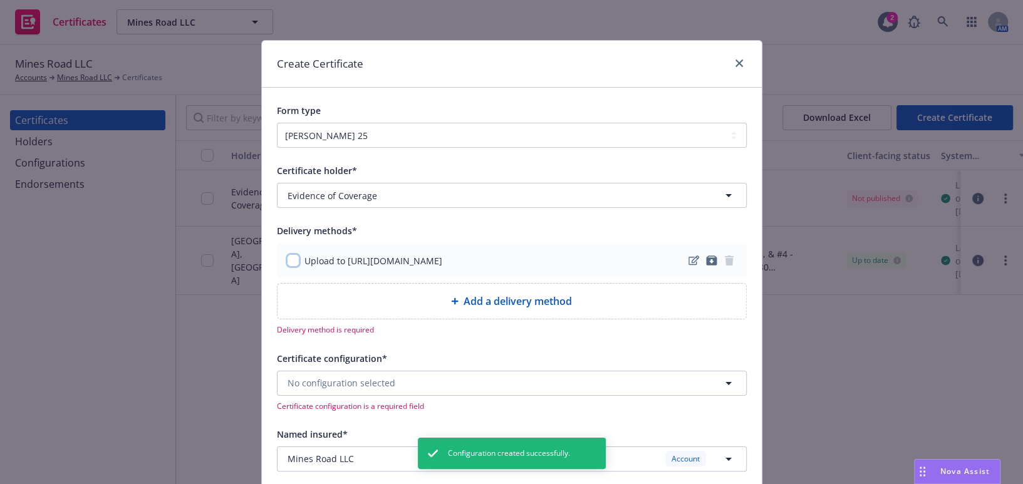
click at [287, 253] on div "Upload to https://www.newfront.com" at bounding box center [512, 260] width 450 height 15
drag, startPoint x: 291, startPoint y: 259, endPoint x: 292, endPoint y: 253, distance: 6.3
click at [292, 260] on input "checkbox" at bounding box center [293, 260] width 13 height 13
checkbox input "true"
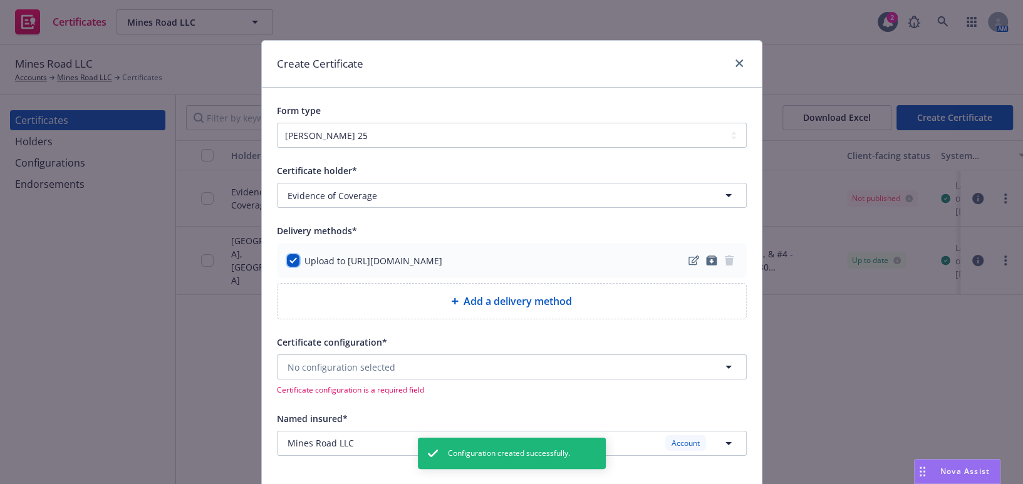
scroll to position [284, 0]
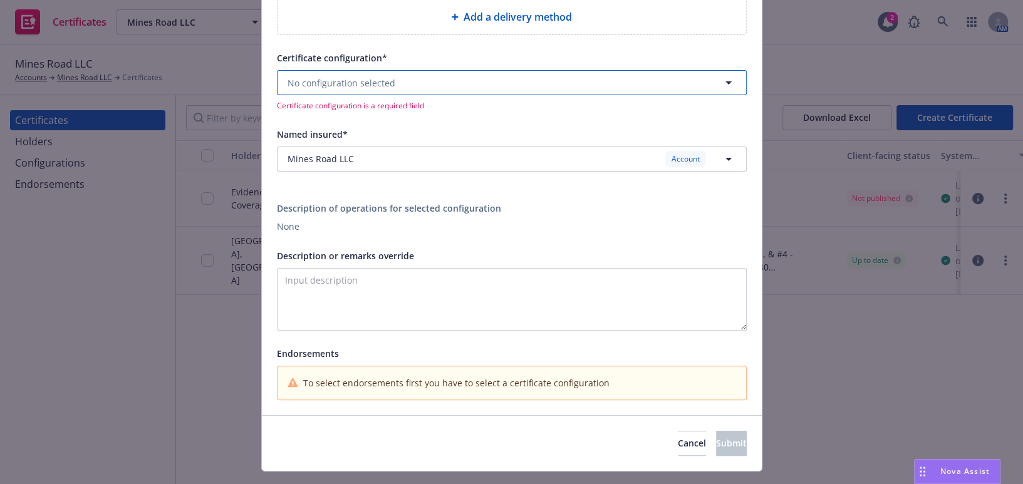
click at [331, 91] on button "No configuration selected" at bounding box center [512, 82] width 470 height 25
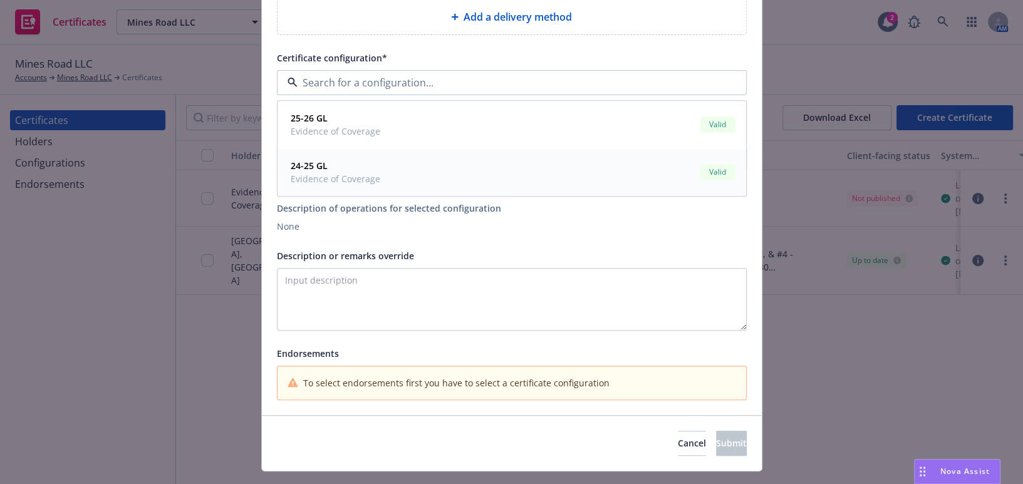
click at [334, 160] on span "24-25 GL" at bounding box center [336, 166] width 90 height 13
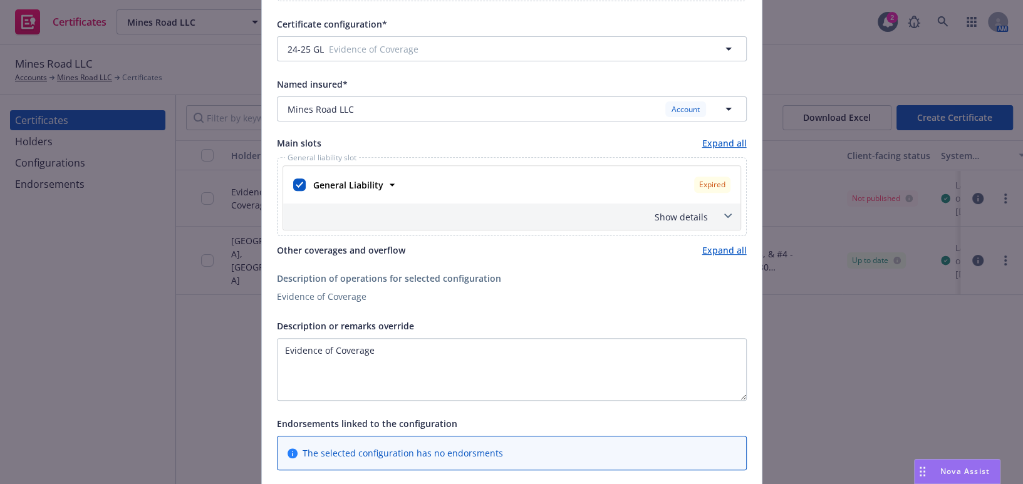
scroll to position [564, 0]
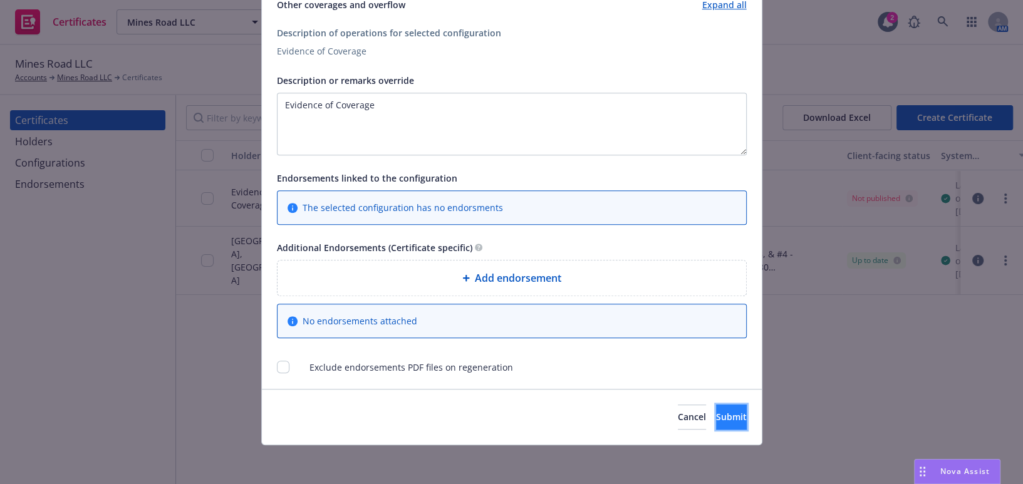
click at [716, 418] on button "Submit" at bounding box center [731, 417] width 31 height 25
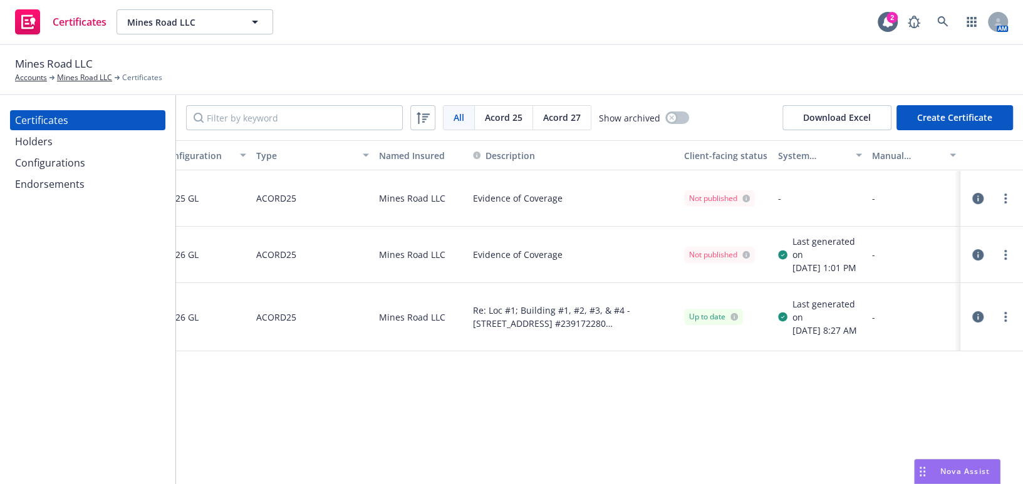
drag, startPoint x: 603, startPoint y: 192, endPoint x: 727, endPoint y: 199, distance: 123.5
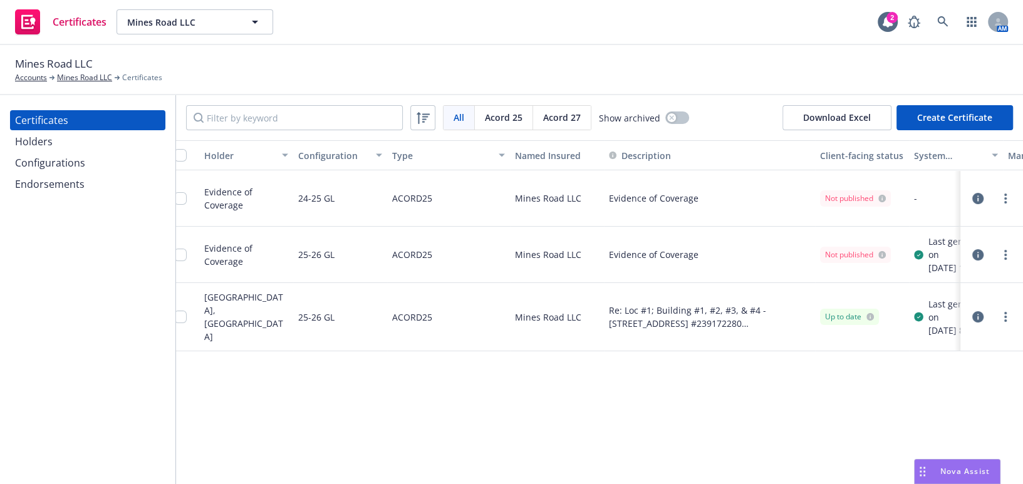
drag, startPoint x: 650, startPoint y: 197, endPoint x: 546, endPoint y: 236, distance: 110.8
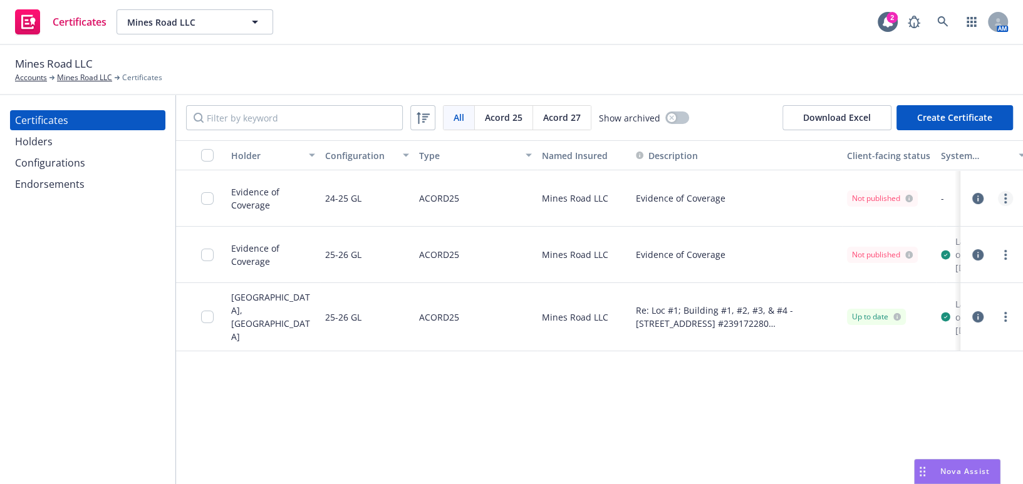
click at [1004, 196] on icon "more" at bounding box center [1005, 199] width 3 height 10
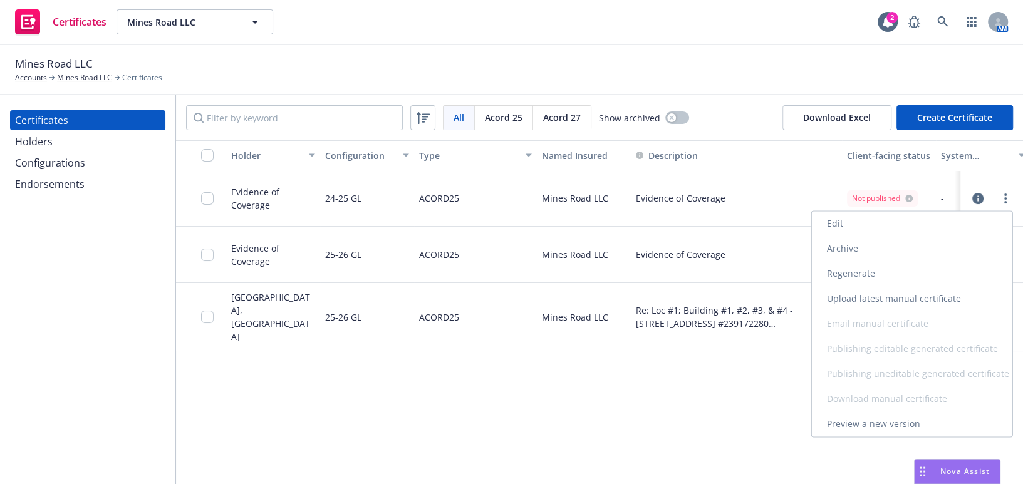
click at [834, 269] on link "Regenerate" at bounding box center [912, 273] width 200 height 25
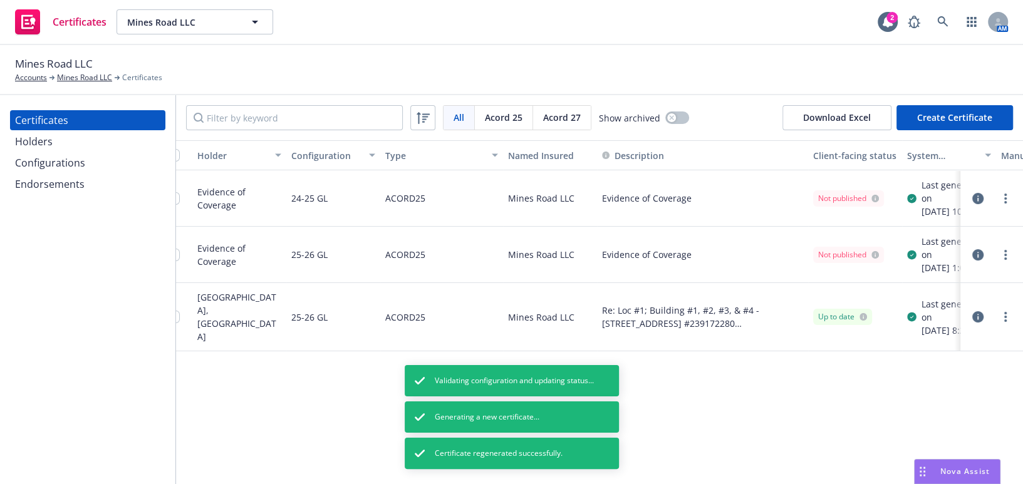
drag, startPoint x: 747, startPoint y: 243, endPoint x: 844, endPoint y: 254, distance: 97.1
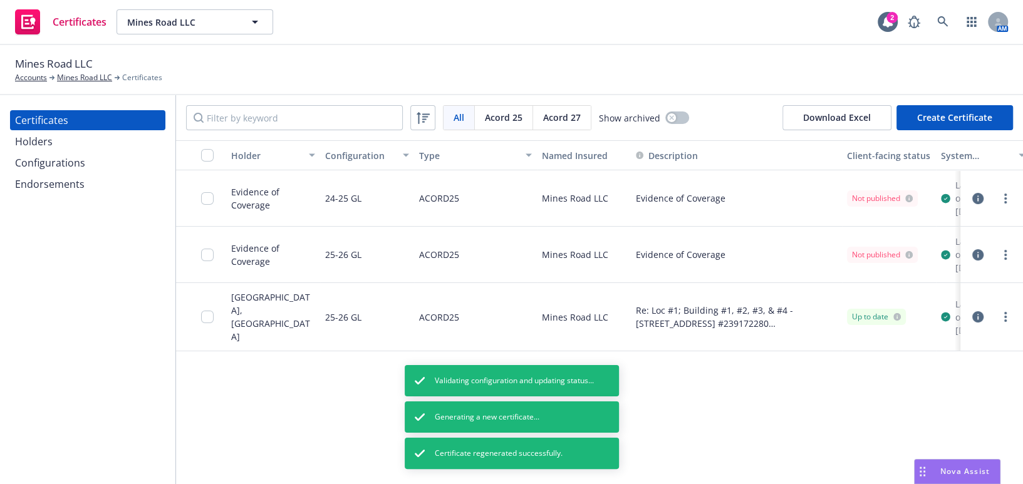
drag, startPoint x: 531, startPoint y: 269, endPoint x: 486, endPoint y: 268, distance: 45.1
drag, startPoint x: 645, startPoint y: 188, endPoint x: 658, endPoint y: 194, distance: 13.7
click at [658, 194] on div "Evidence of Coverage" at bounding box center [736, 198] width 211 height 56
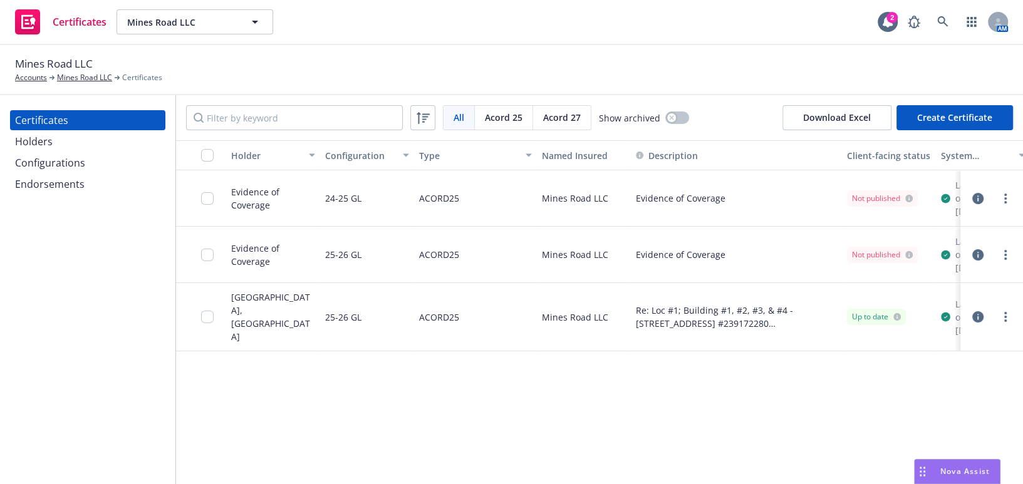
click at [501, 261] on div "ACORD25" at bounding box center [475, 255] width 123 height 56
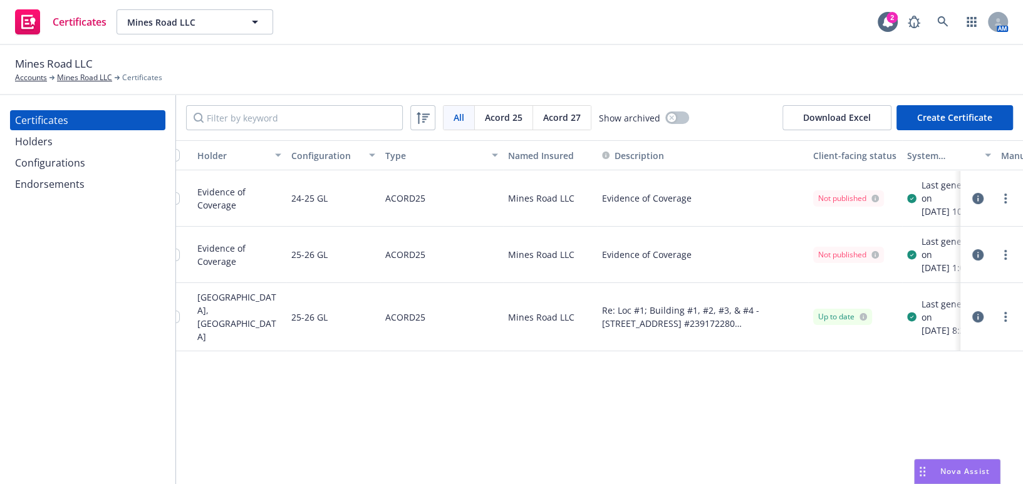
scroll to position [0, 163]
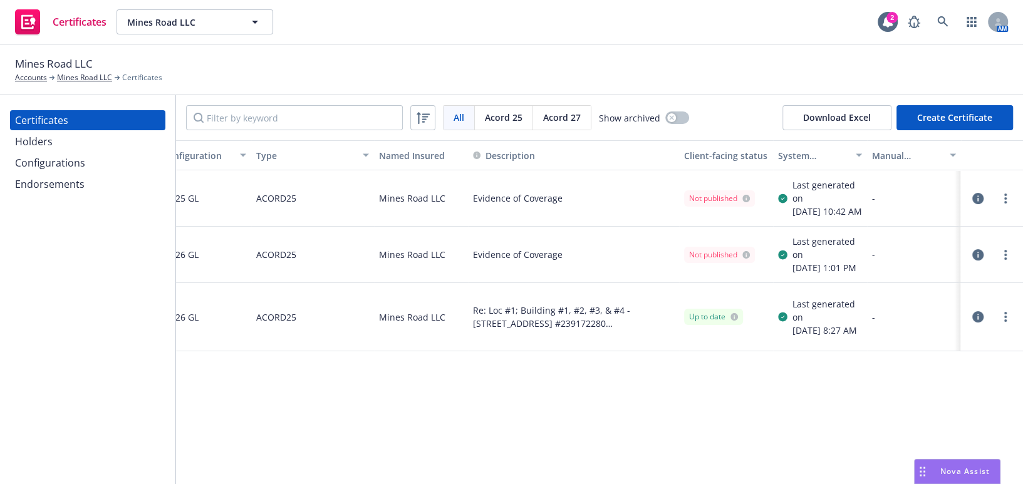
drag, startPoint x: 507, startPoint y: 263, endPoint x: 698, endPoint y: 271, distance: 191.8
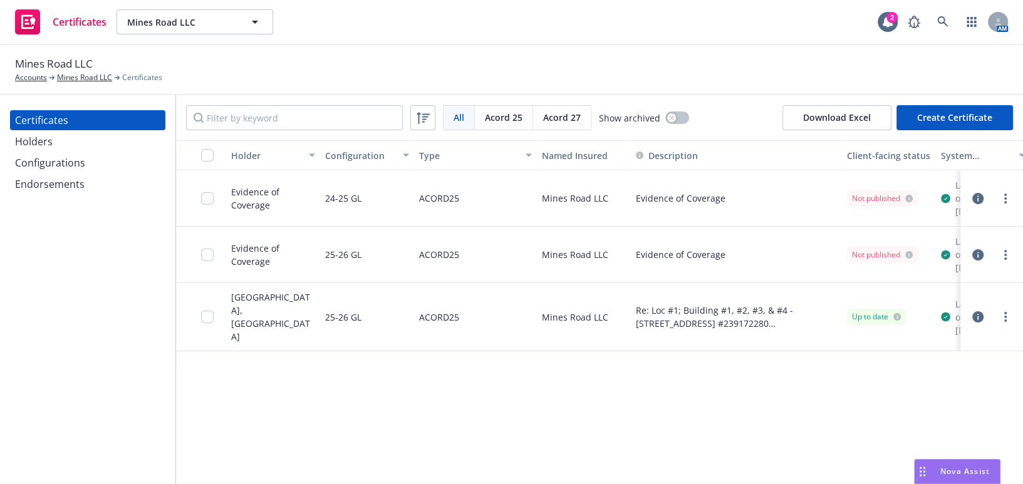
drag, startPoint x: 527, startPoint y: 337, endPoint x: -84, endPoint y: 355, distance: 611.0
click at [200, 168] on button "button" at bounding box center [201, 155] width 50 height 30
click at [202, 157] on input "checkbox" at bounding box center [207, 155] width 13 height 13
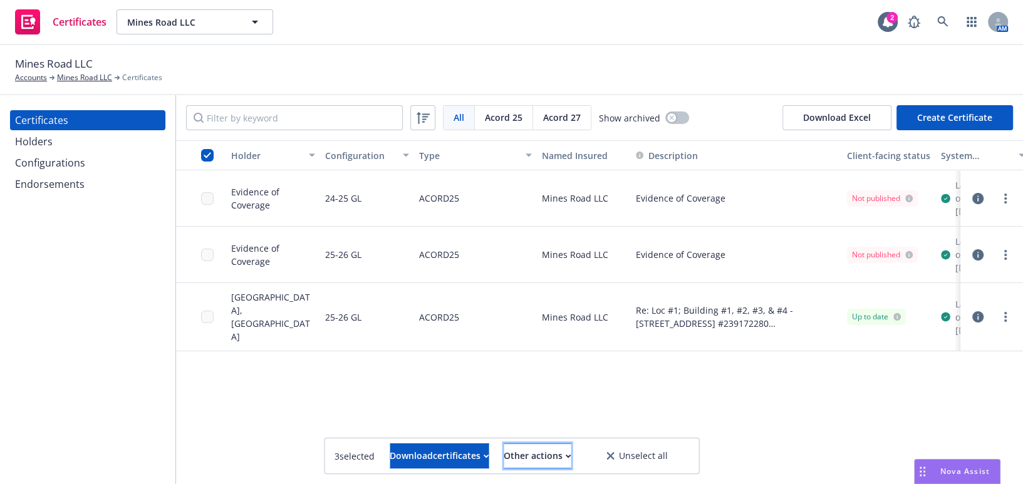
click at [571, 448] on div "Other actions" at bounding box center [537, 456] width 67 height 24
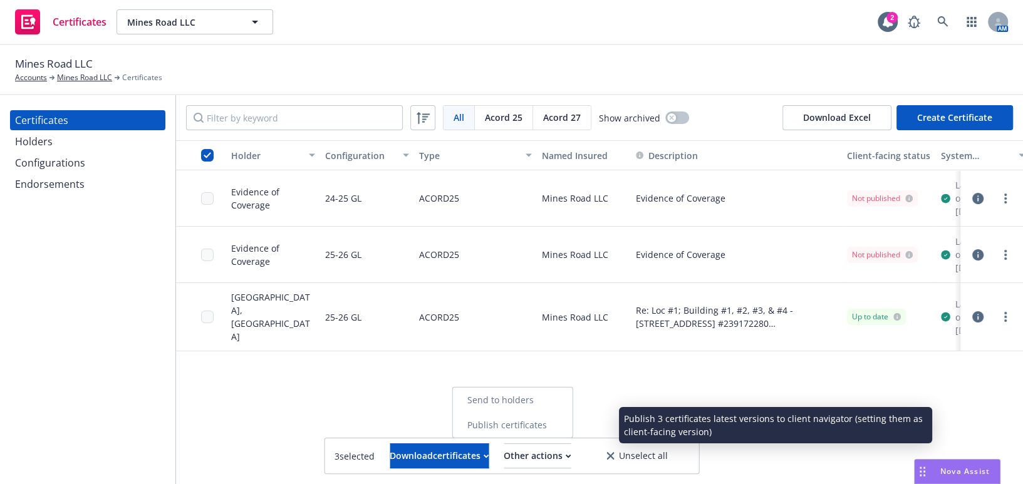
click at [551, 423] on link "Publish certificates" at bounding box center [512, 425] width 120 height 25
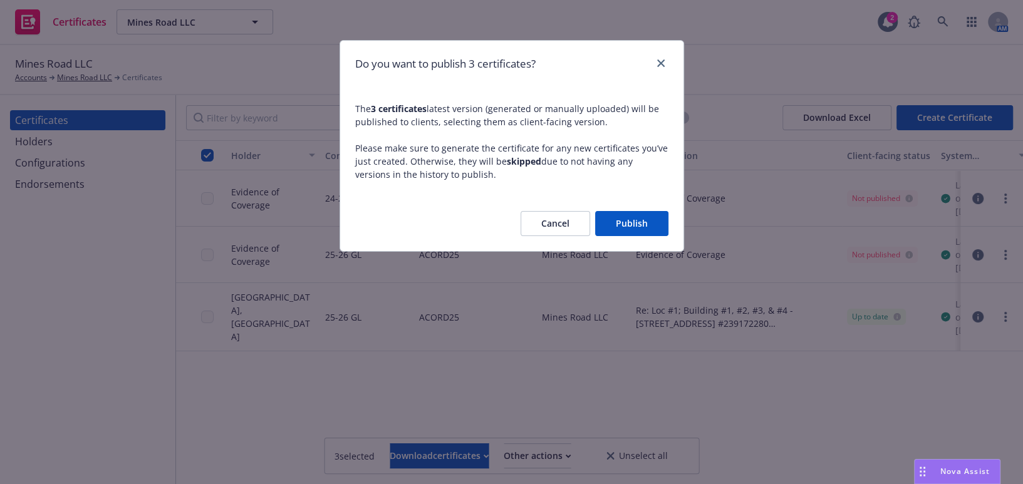
drag, startPoint x: 624, startPoint y: 225, endPoint x: 616, endPoint y: 226, distance: 8.2
click at [624, 226] on button "Publish" at bounding box center [631, 223] width 73 height 25
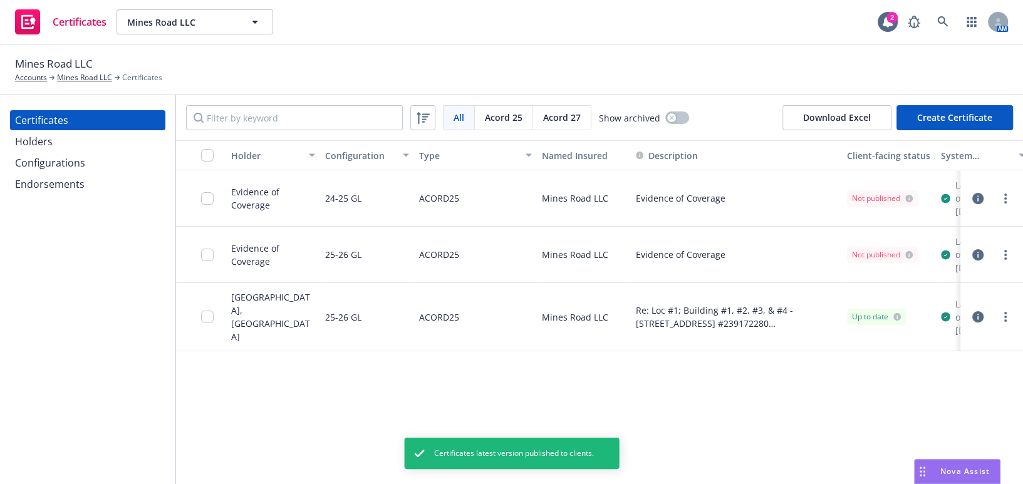
click at [977, 263] on div at bounding box center [991, 254] width 53 height 25
click at [1004, 262] on link "more" at bounding box center [1005, 254] width 15 height 15
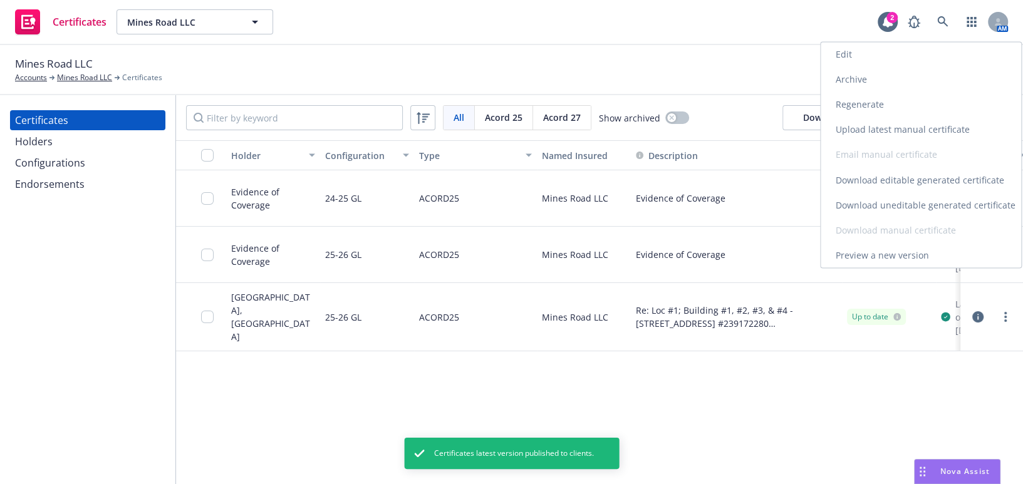
click at [933, 204] on link "Download uneditable generated certificate" at bounding box center [921, 204] width 200 height 25
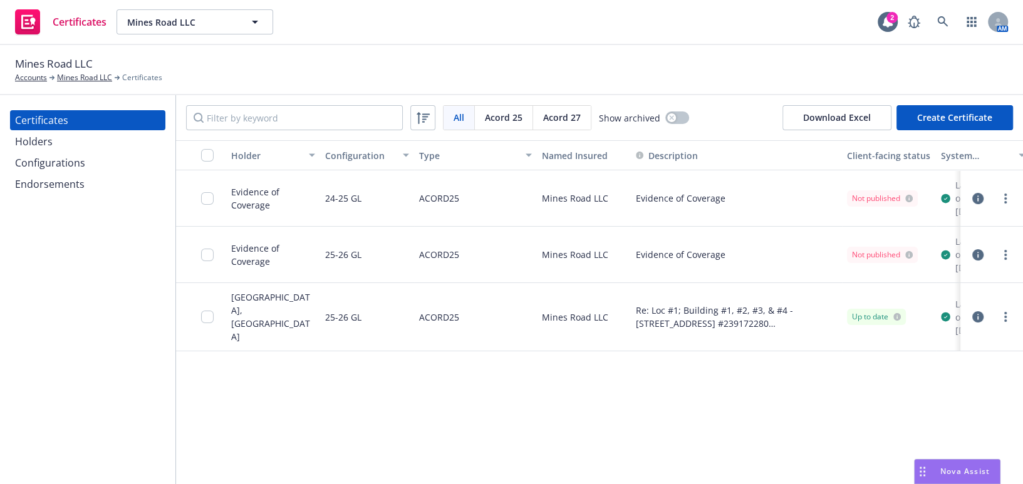
click at [509, 434] on div "Holder Configuration Type Named Insured Description Client-facing status System…" at bounding box center [599, 312] width 847 height 344
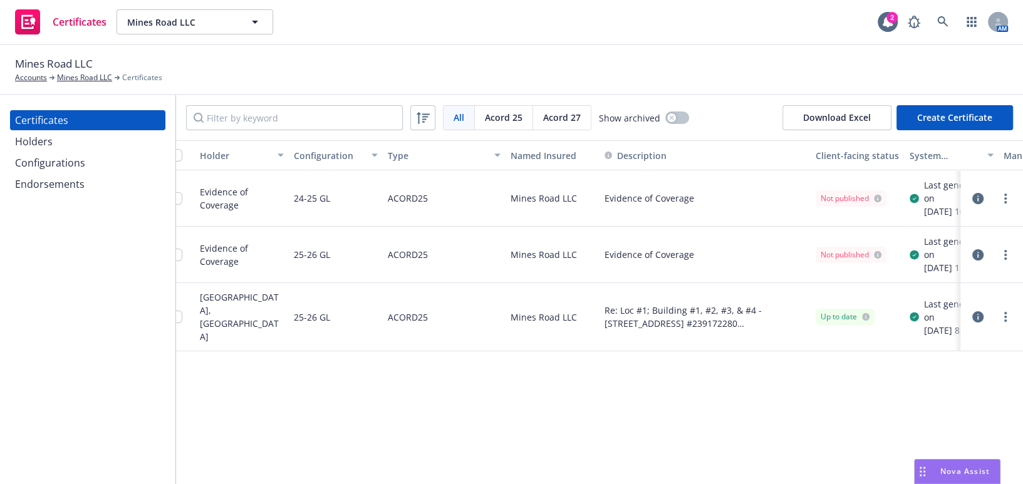
scroll to position [0, 163]
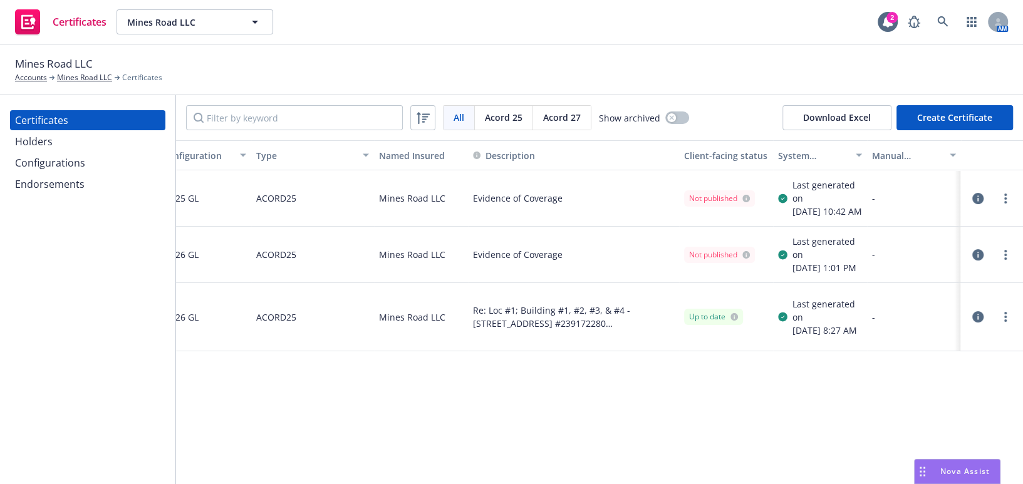
drag, startPoint x: 713, startPoint y: 324, endPoint x: 927, endPoint y: 287, distance: 217.5
drag, startPoint x: 1004, startPoint y: 211, endPoint x: 1000, endPoint y: 194, distance: 17.3
click at [1001, 197] on link "more" at bounding box center [1005, 198] width 15 height 15
drag, startPoint x: 689, startPoint y: 406, endPoint x: 789, endPoint y: 317, distance: 134.0
click at [685, 408] on div "Holder Configuration Type Named Insured Description Client-facing status System…" at bounding box center [599, 312] width 847 height 344
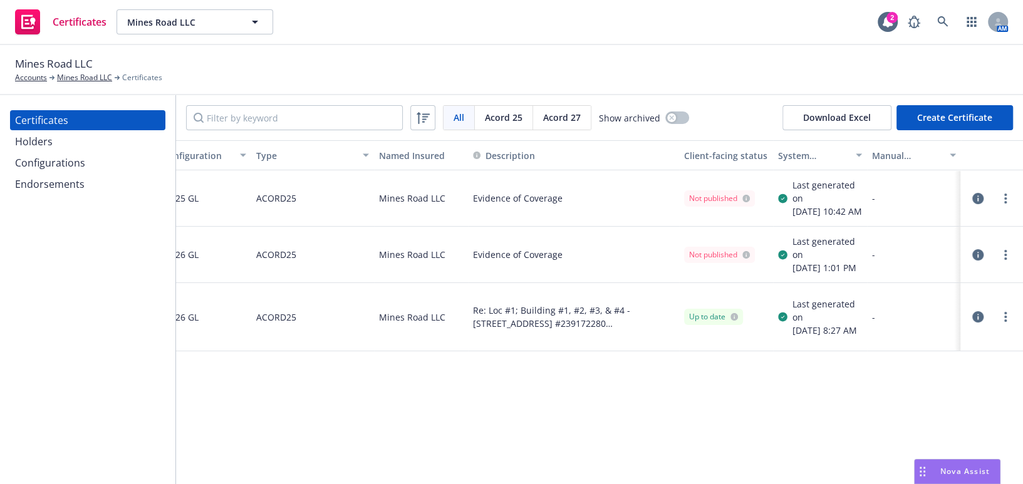
click at [1011, 6] on div "Certificates Mines Road LLC Mines Road LLC 2 AM" at bounding box center [511, 22] width 1023 height 45
click at [1015, 205] on div at bounding box center [991, 198] width 53 height 25
click at [1006, 201] on icon "more" at bounding box center [1005, 199] width 3 height 10
click at [777, 450] on div "Holder Configuration Type Named Insured Description Client-facing status System…" at bounding box center [599, 312] width 847 height 344
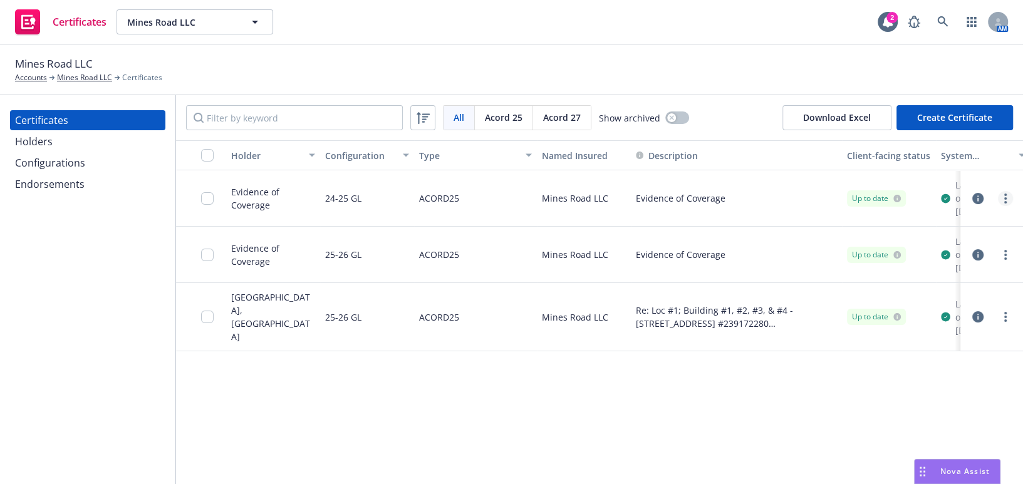
click at [1005, 196] on circle "more" at bounding box center [1005, 195] width 3 height 3
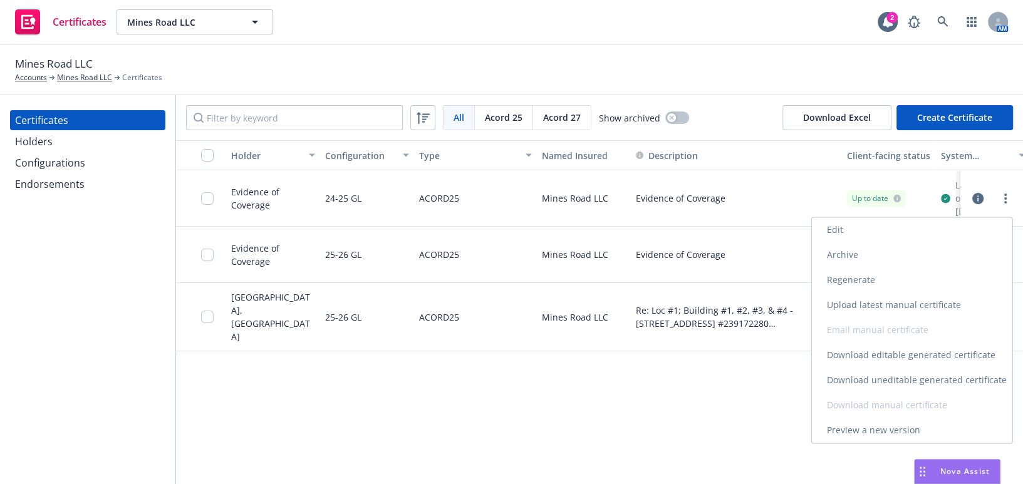
click at [893, 375] on link "Download uneditable generated certificate" at bounding box center [912, 380] width 200 height 25
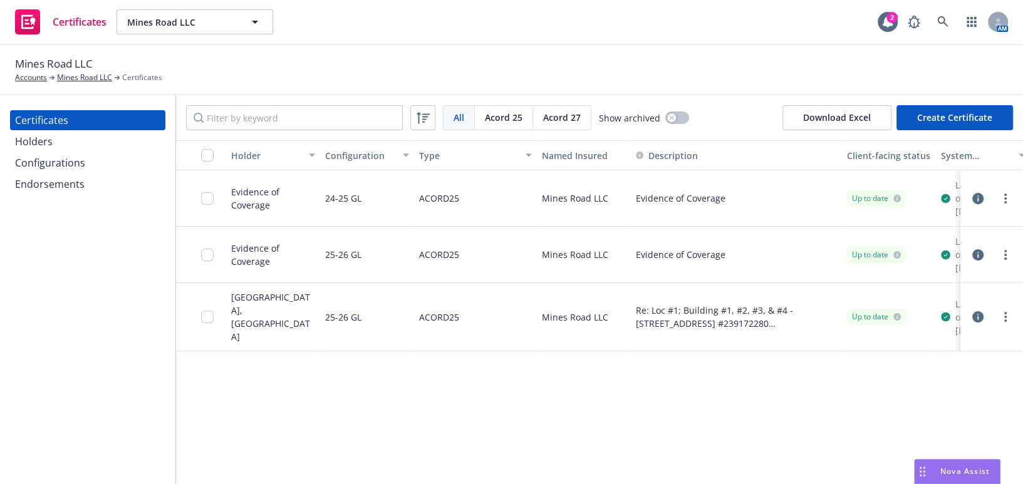
click at [83, 162] on div "Configurations" at bounding box center [87, 163] width 145 height 20
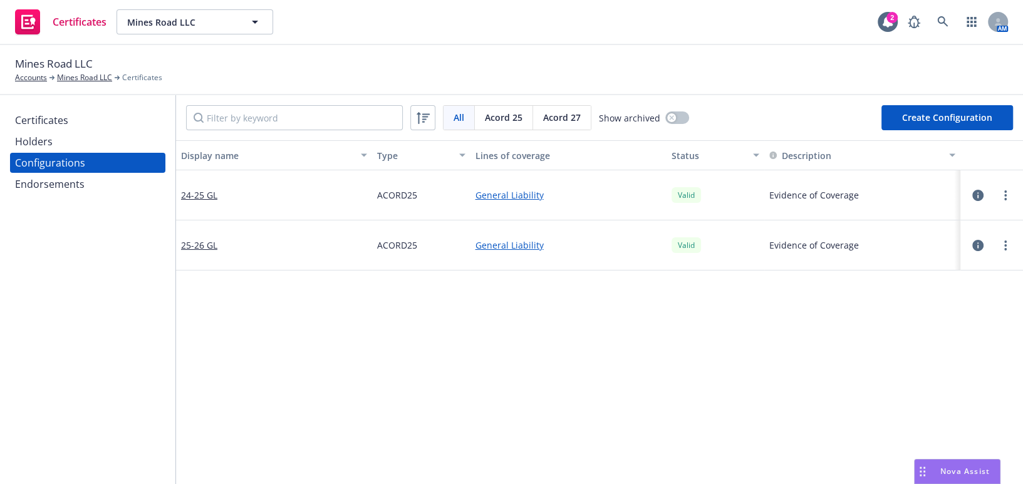
click at [569, 116] on span "Acord 27" at bounding box center [562, 117] width 38 height 13
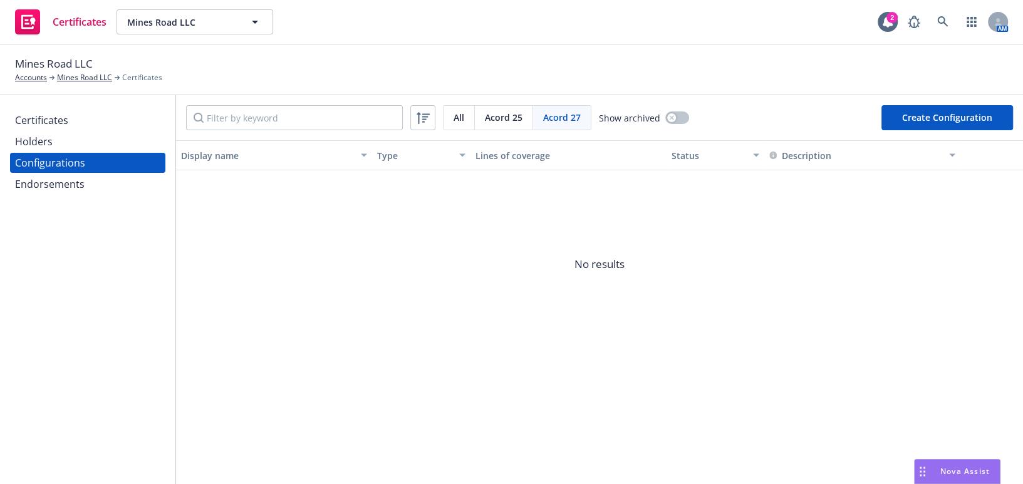
click at [966, 113] on button "Create Configuration" at bounding box center [947, 117] width 132 height 25
select select "ACORD27"
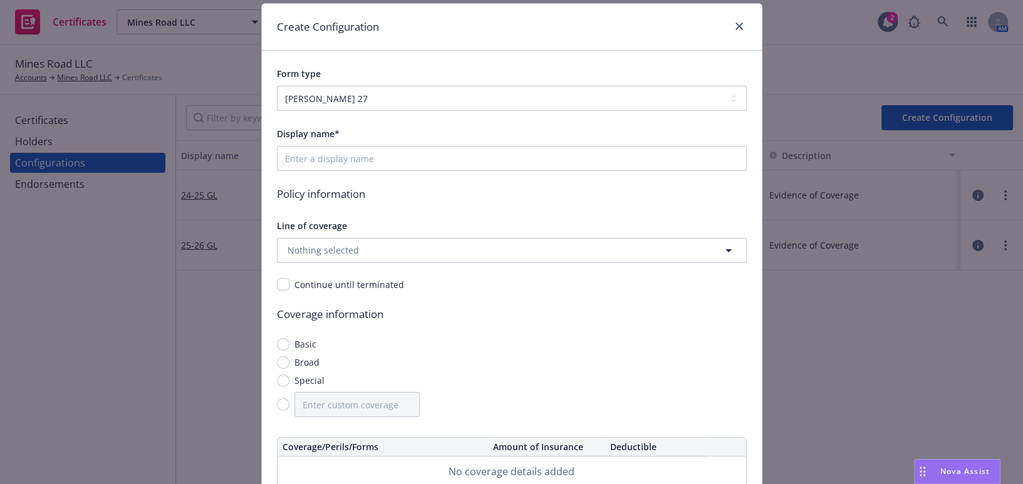
scroll to position [56, 0]
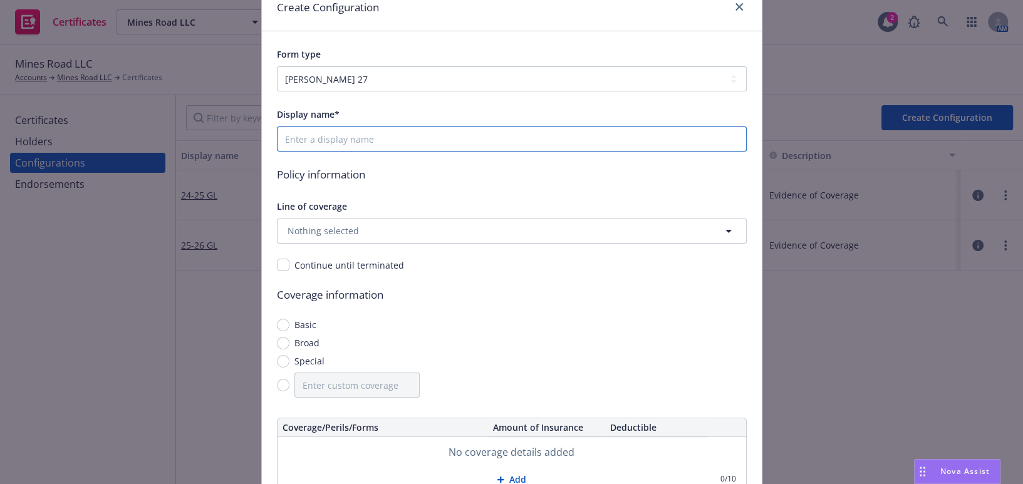
click at [329, 132] on input "Display name*" at bounding box center [512, 139] width 470 height 25
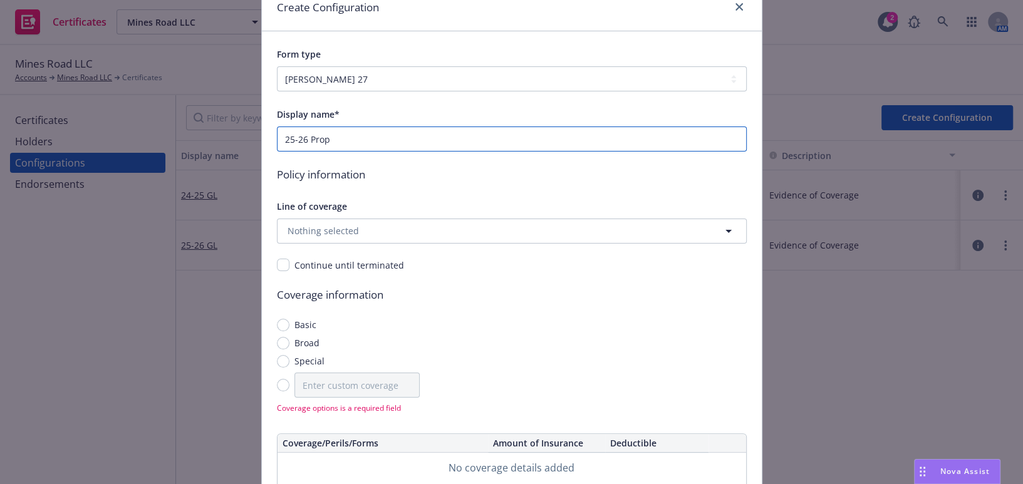
type input "25-26 Prop"
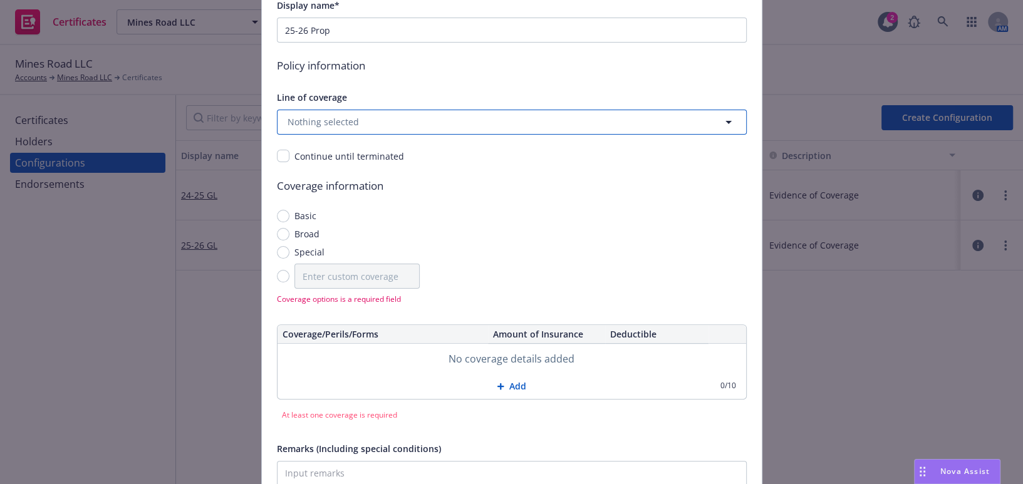
scroll to position [170, 0]
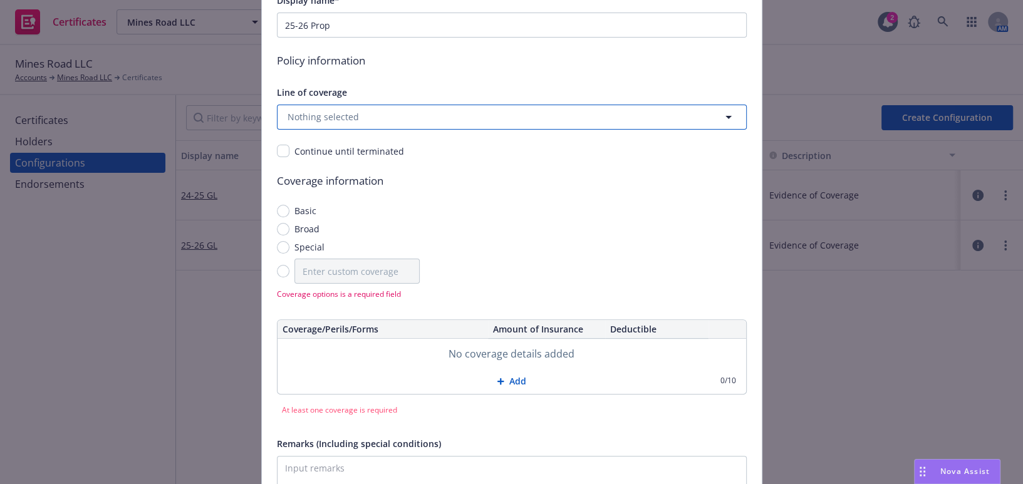
click at [334, 122] on button "Nothing selected" at bounding box center [512, 117] width 470 height 25
click at [365, 117] on button "Nothing selected" at bounding box center [512, 117] width 470 height 25
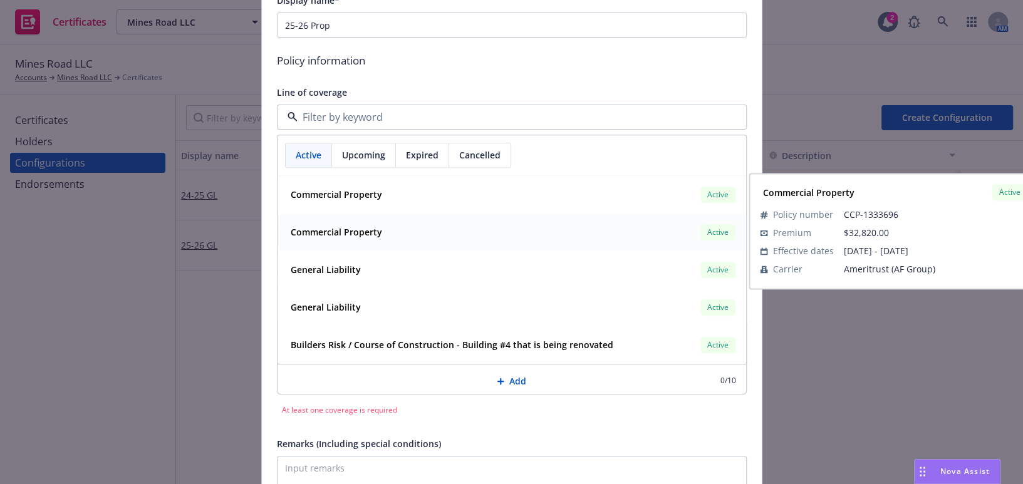
click at [356, 231] on strong "Commercial Property" at bounding box center [336, 233] width 91 height 12
